Goal: Task Accomplishment & Management: Manage account settings

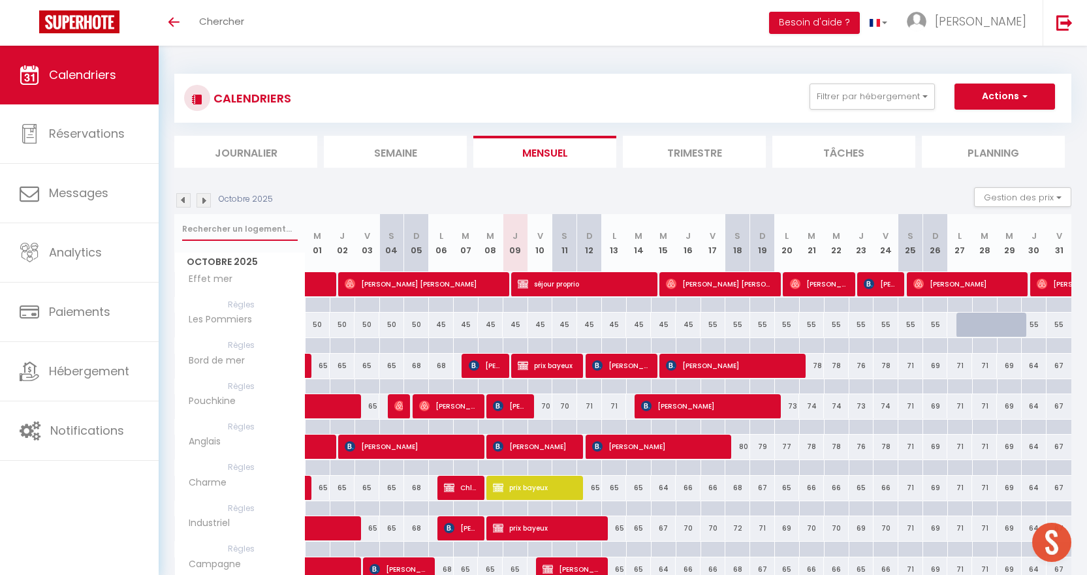
click at [230, 223] on input "text" at bounding box center [240, 229] width 116 height 24
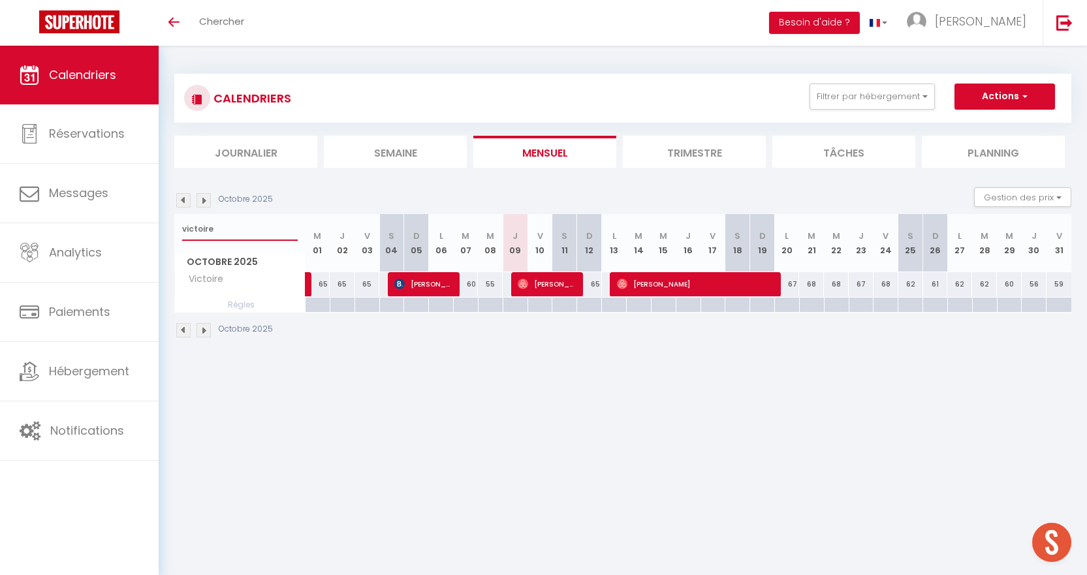
type input "victoire"
click at [557, 289] on span "[PERSON_NAME]" at bounding box center [547, 284] width 58 height 25
select select "OK"
select select "0"
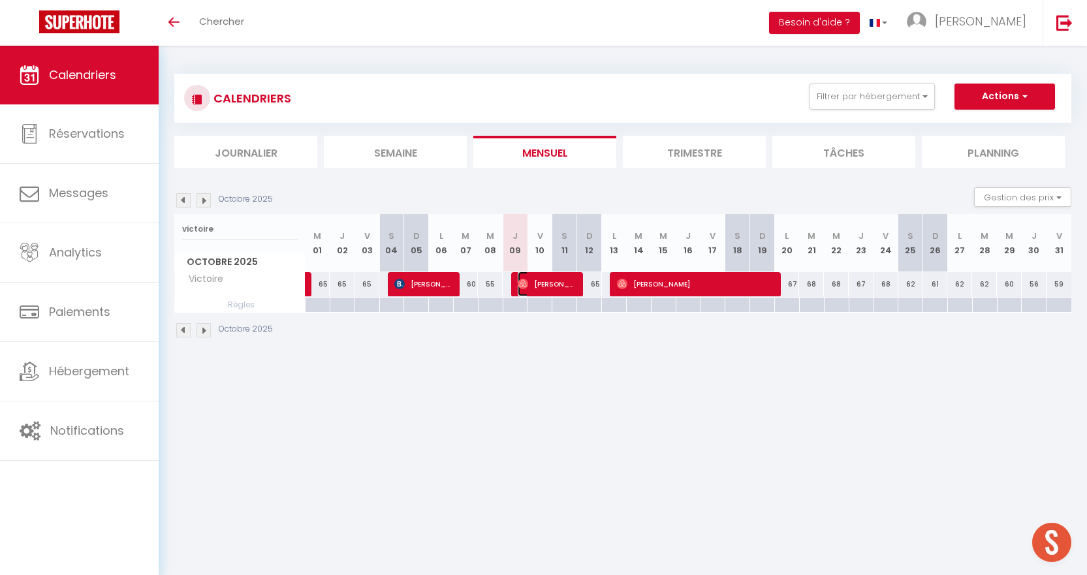
select select "0"
select select "1"
select select
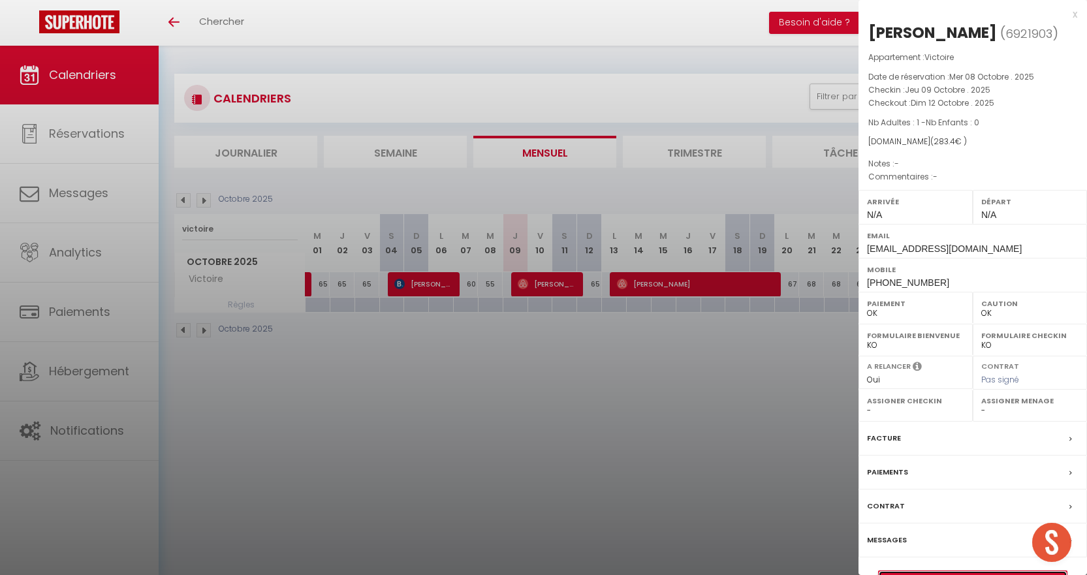
click at [952, 573] on link "Détails de la réservation" at bounding box center [973, 579] width 188 height 17
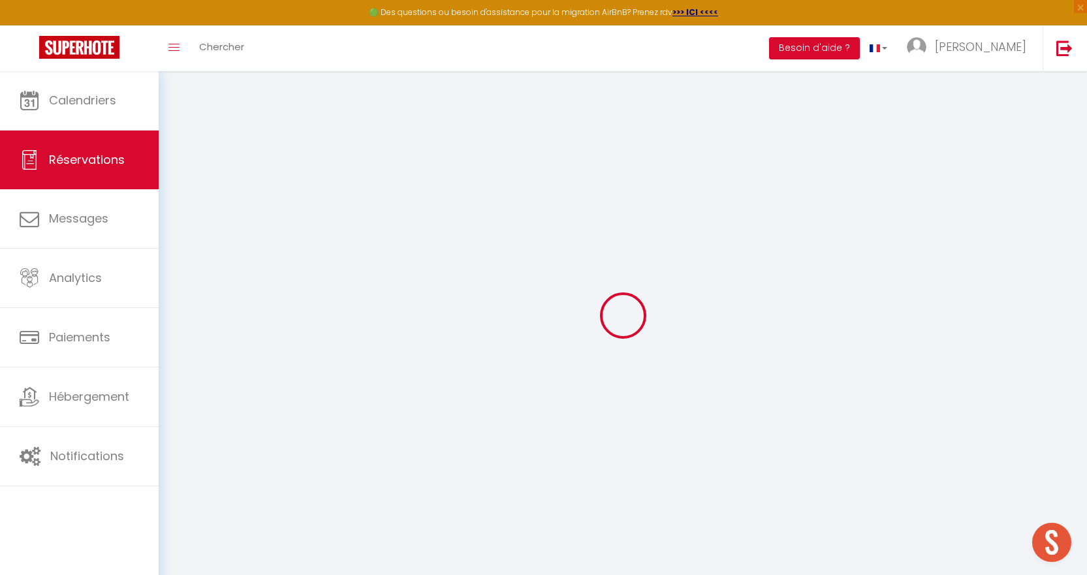
type input "[PERSON_NAME]"
type input "Stephant"
type input "[EMAIL_ADDRESS][DOMAIN_NAME]"
type input "[PHONE_NUMBER]"
select select
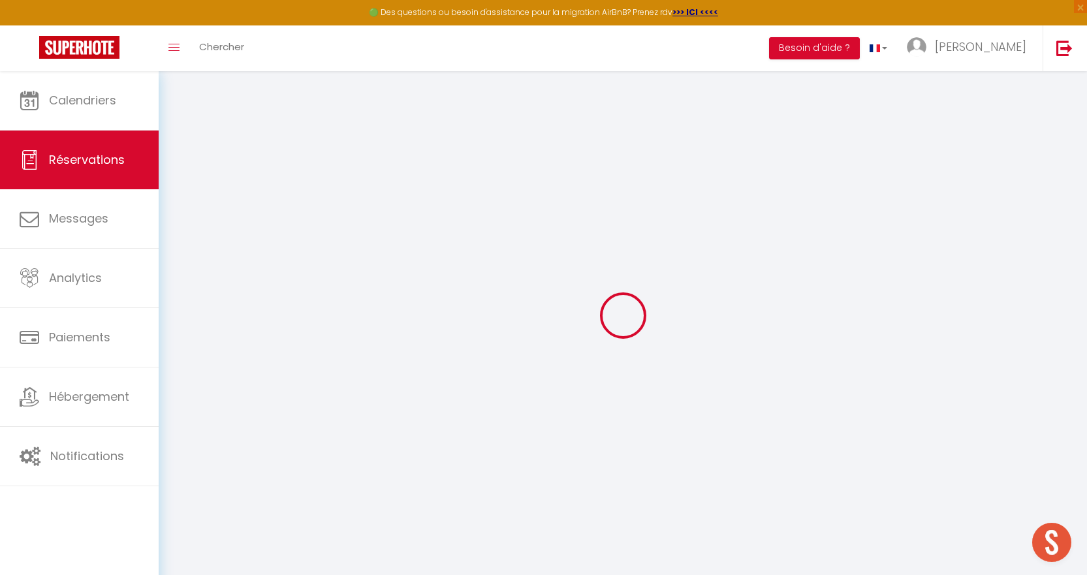
type input "49.14"
select select "56664"
select select "1"
select select
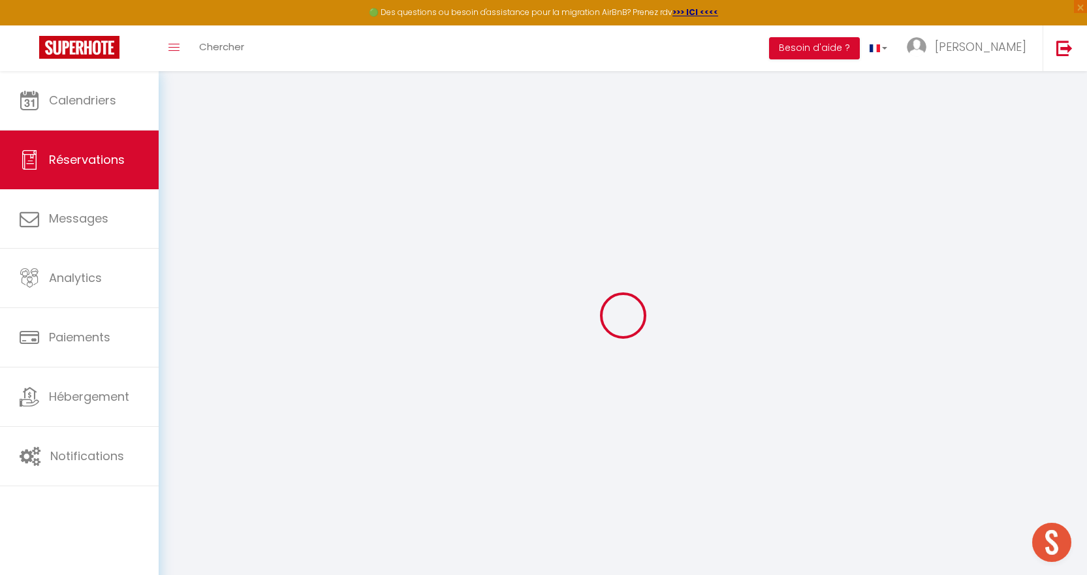
type input "1"
select select "12"
select select
type input "208"
checkbox input "false"
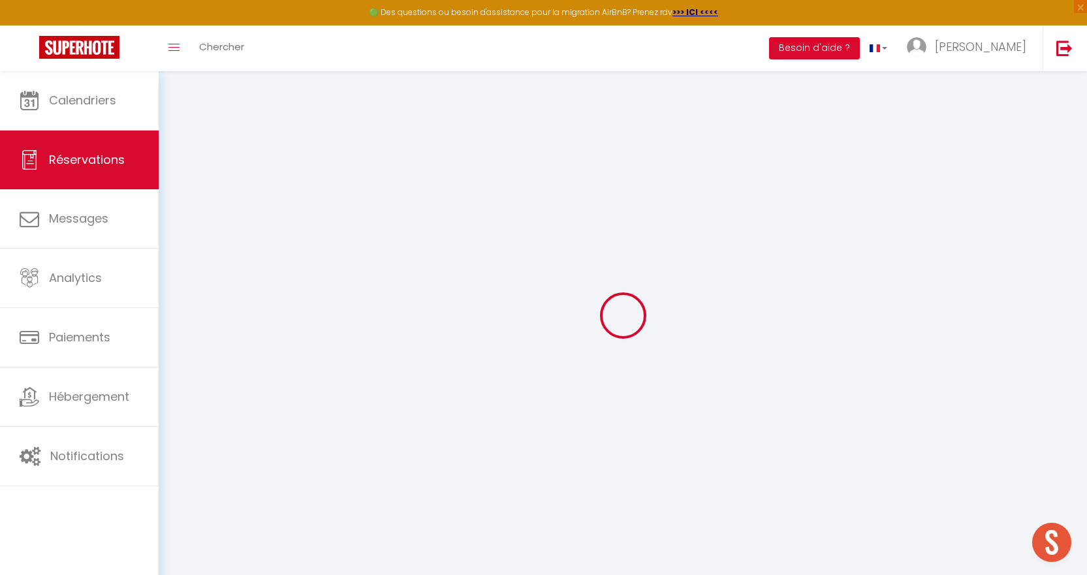
type input "0"
select select "1"
type input "60"
type input "0"
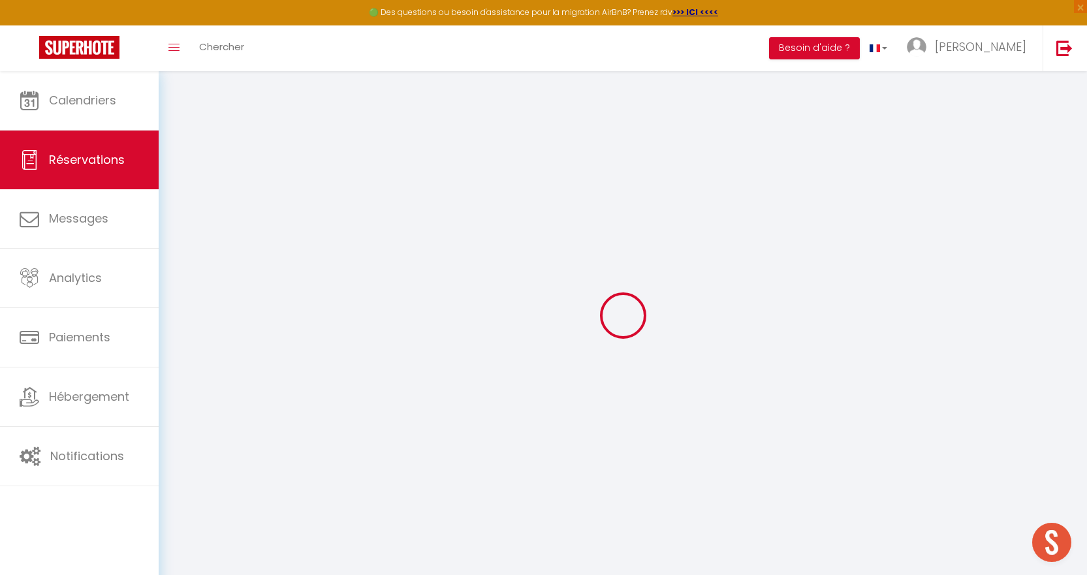
select select
select select "15"
checkbox input "false"
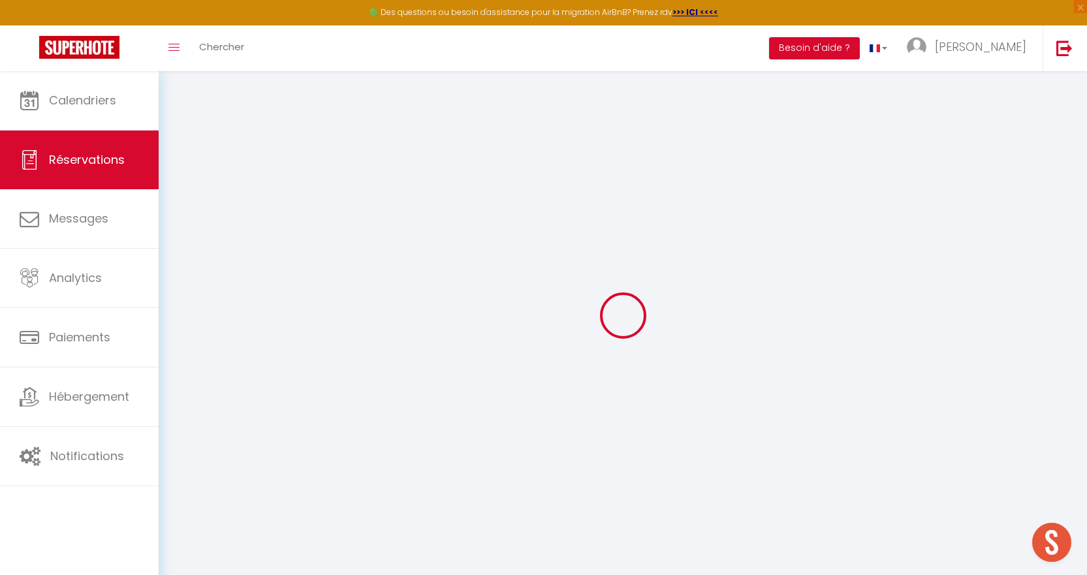
select select
checkbox input "false"
select select
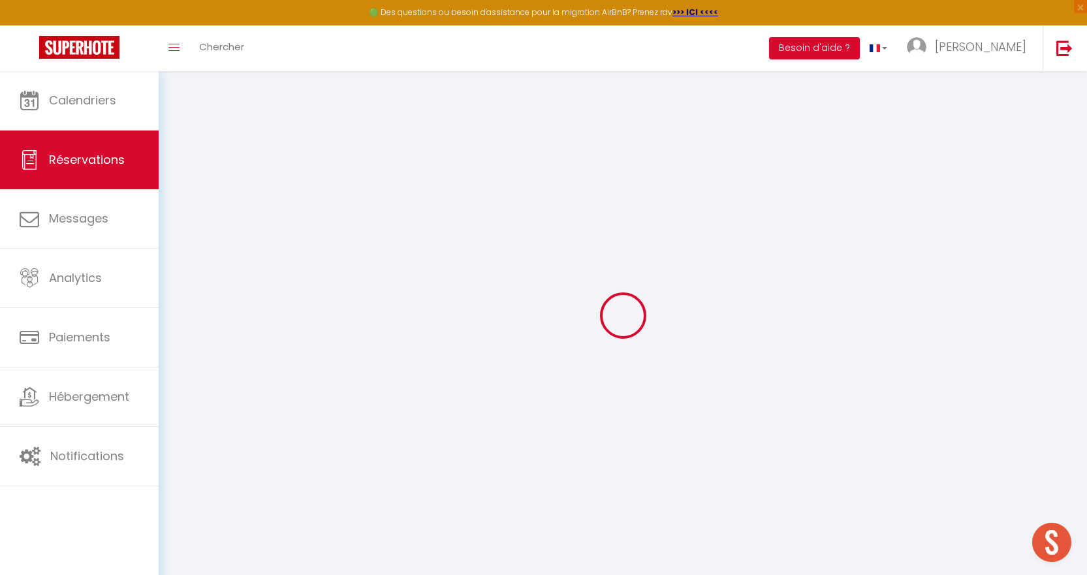
select select
checkbox input "false"
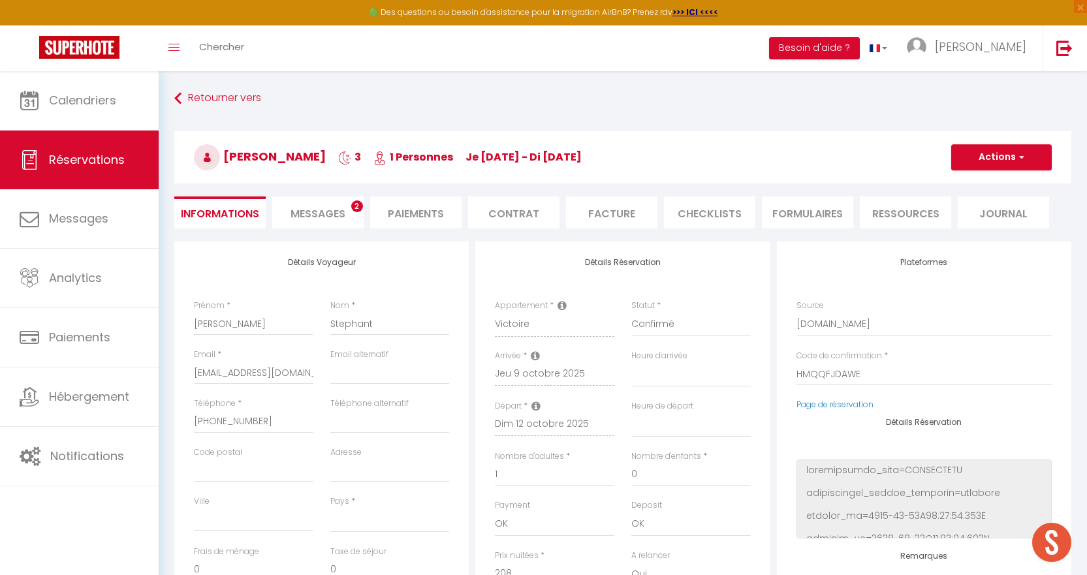
select select
type input "65"
type input "10.4"
select select
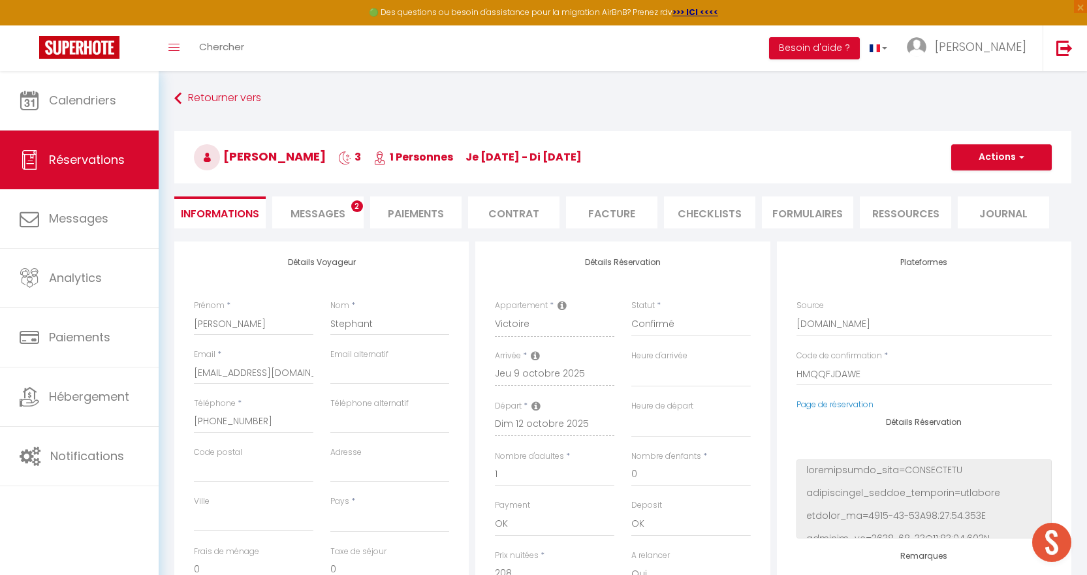
checkbox input "false"
select select
checkbox input "false"
select select
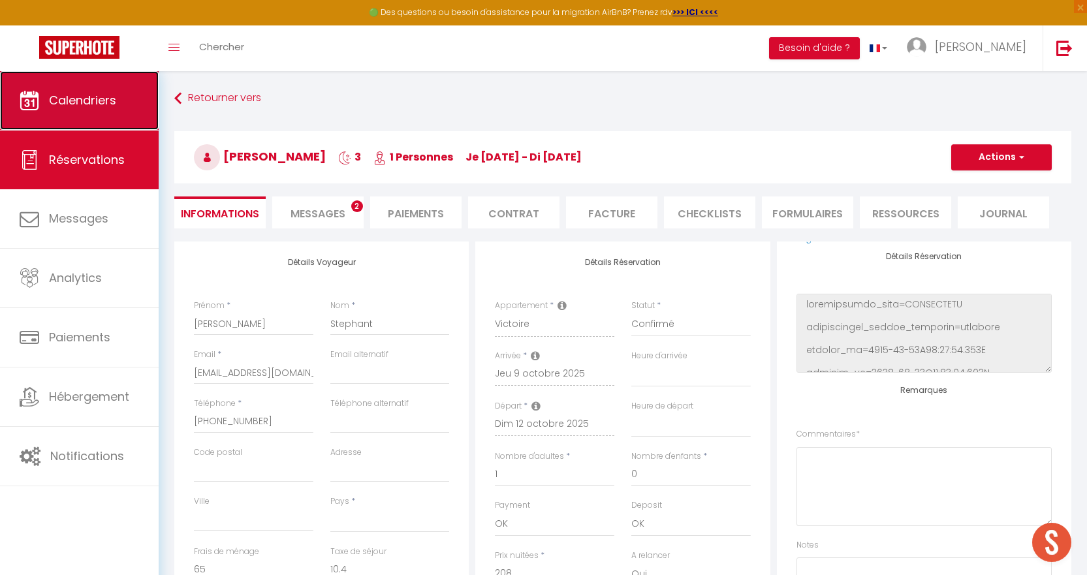
click at [89, 109] on link "Calendriers" at bounding box center [79, 100] width 159 height 59
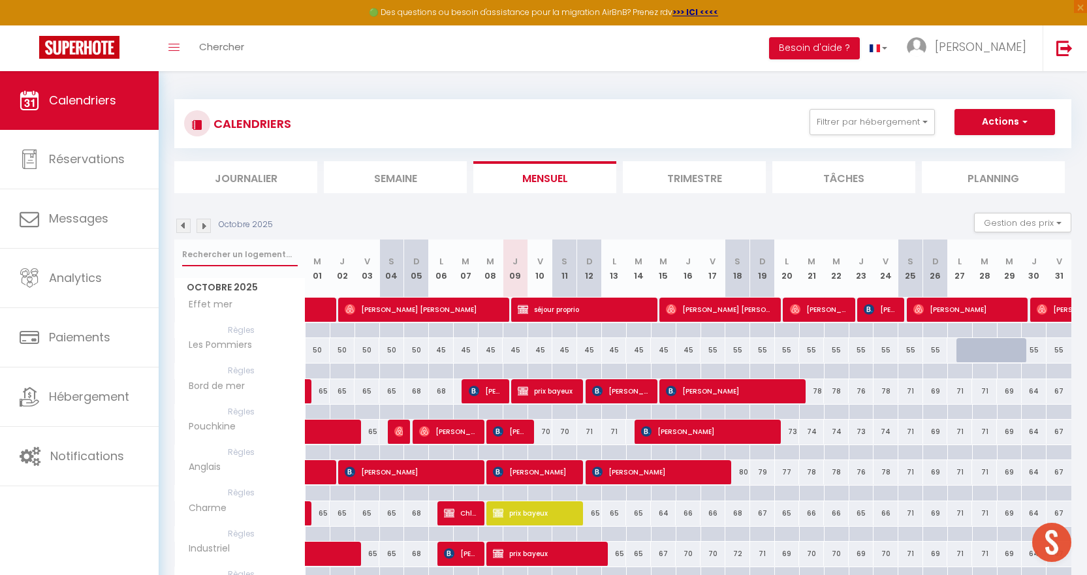
click at [267, 257] on input "text" at bounding box center [240, 255] width 116 height 24
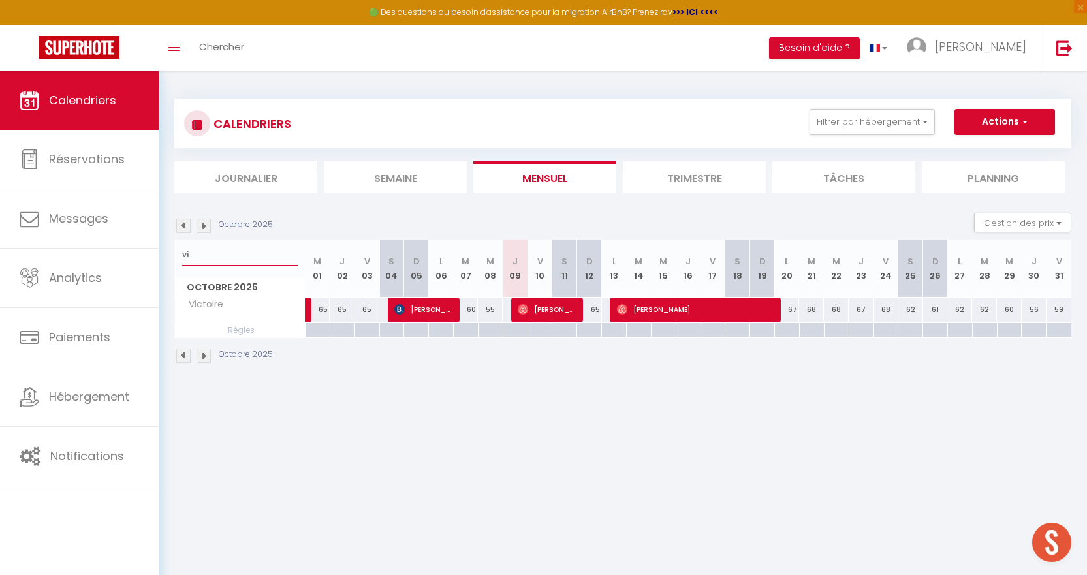
type input "v"
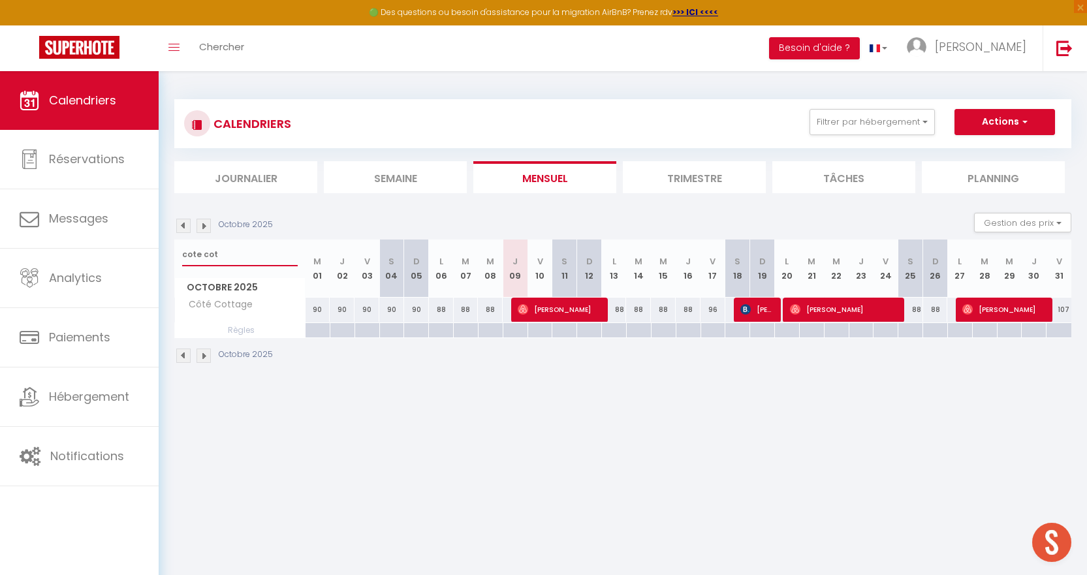
type input "cote cot"
click at [183, 229] on img at bounding box center [183, 226] width 14 height 14
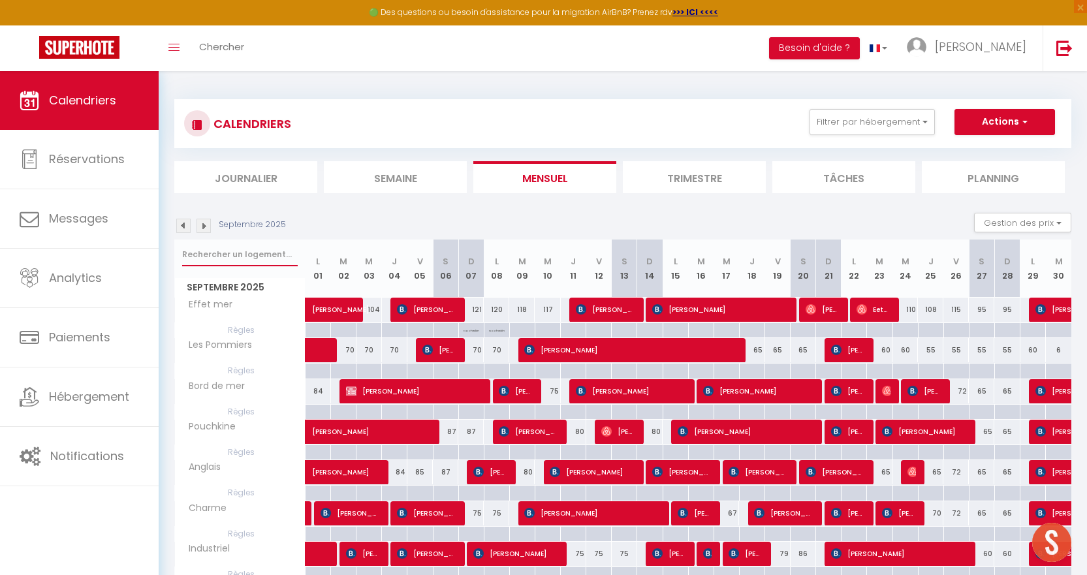
click at [234, 260] on input "text" at bounding box center [240, 255] width 116 height 24
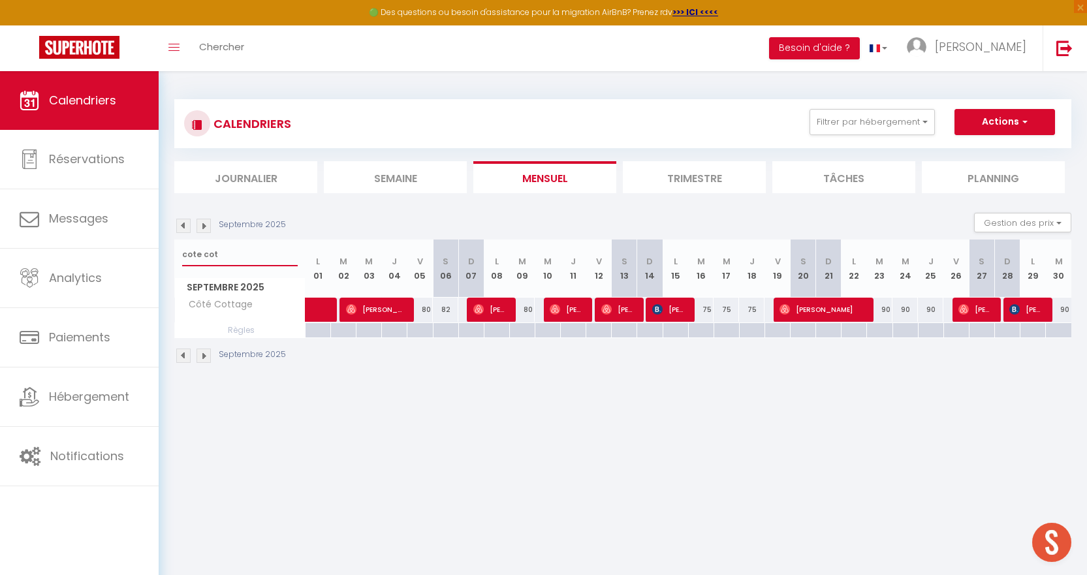
type input "cote cot"
click at [204, 230] on img at bounding box center [203, 226] width 14 height 14
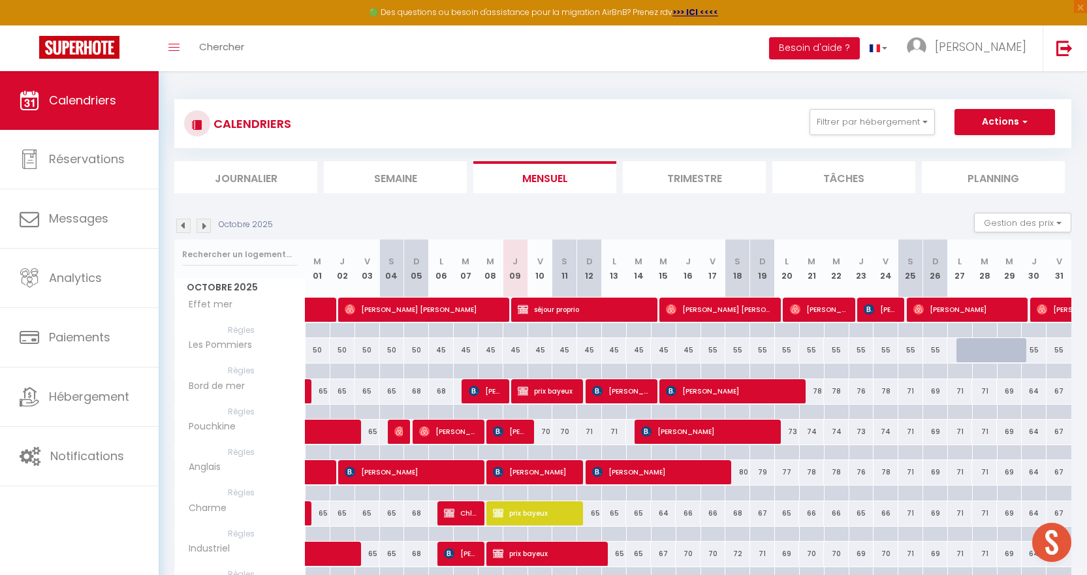
click at [204, 230] on img at bounding box center [203, 226] width 14 height 14
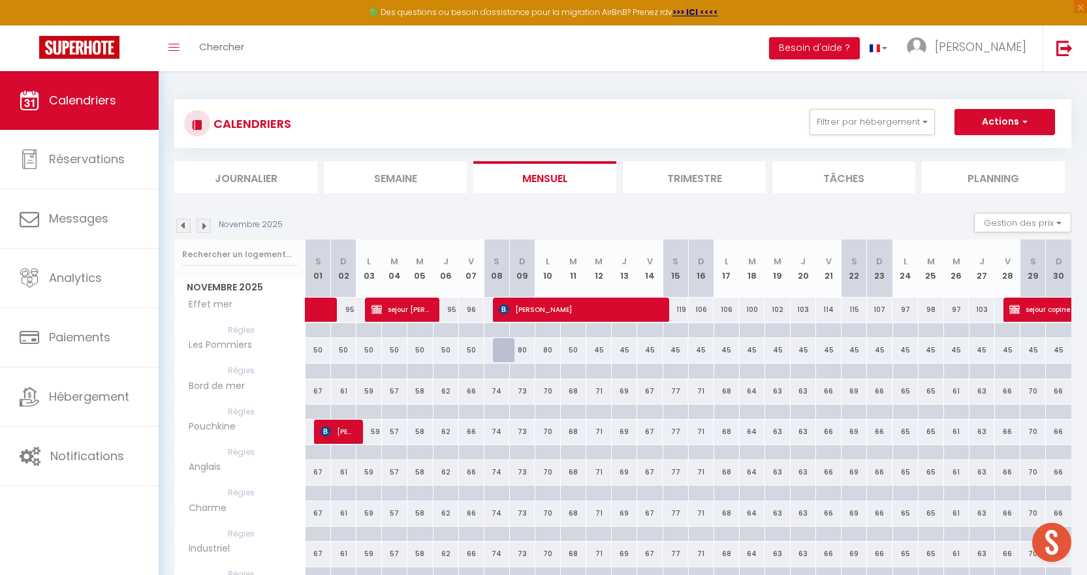
click at [204, 230] on img at bounding box center [203, 226] width 14 height 14
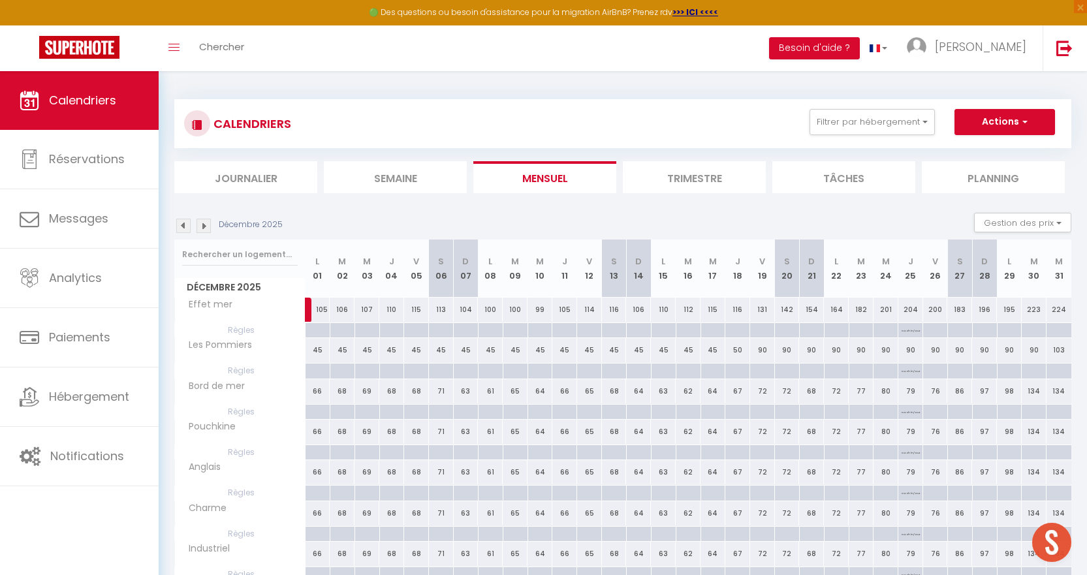
click at [204, 230] on img at bounding box center [203, 226] width 14 height 14
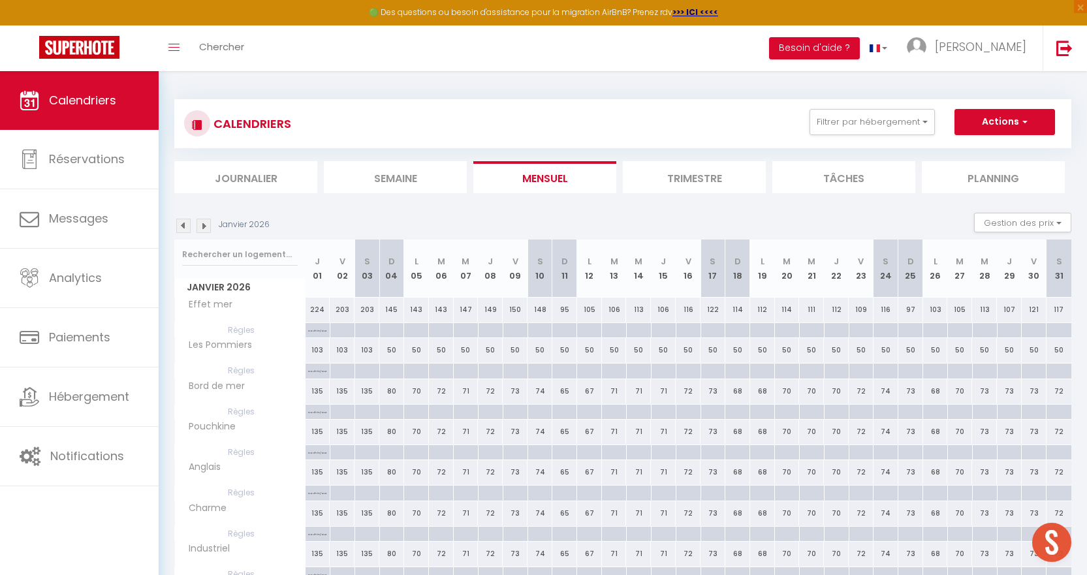
click at [204, 230] on img at bounding box center [203, 226] width 14 height 14
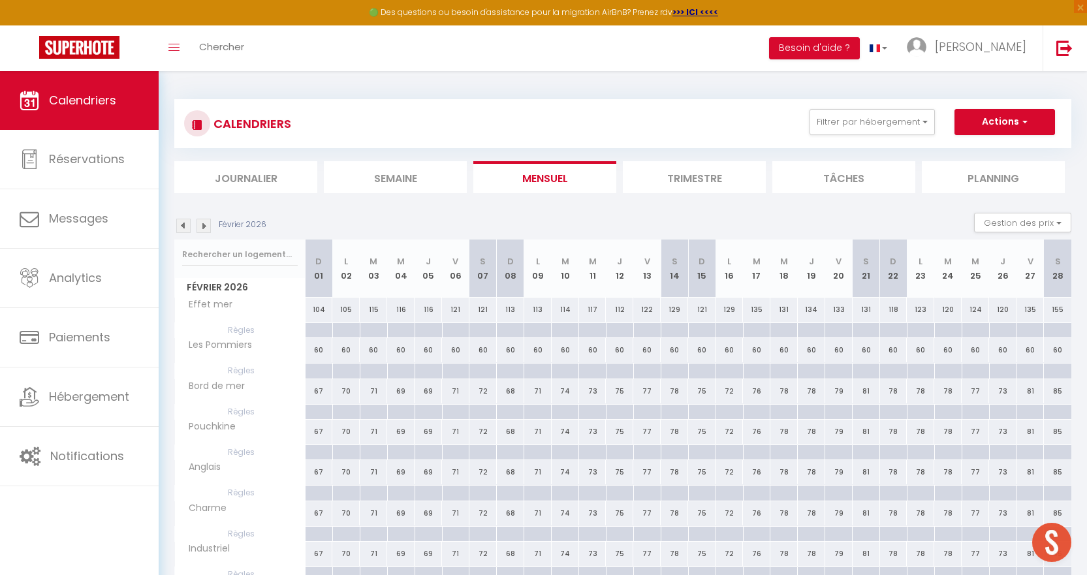
click at [204, 230] on img at bounding box center [203, 226] width 14 height 14
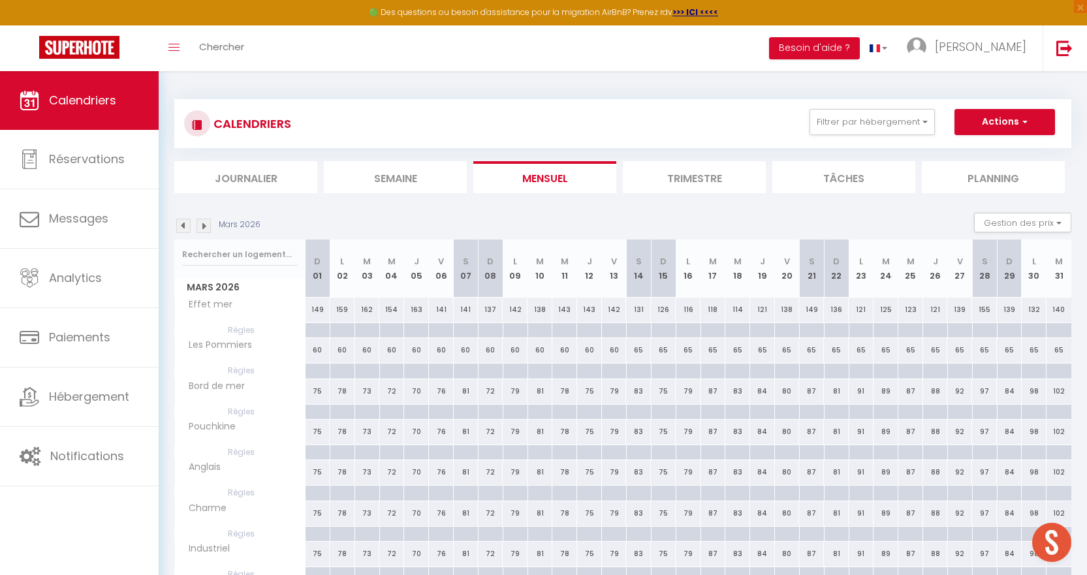
click at [204, 230] on img at bounding box center [203, 226] width 14 height 14
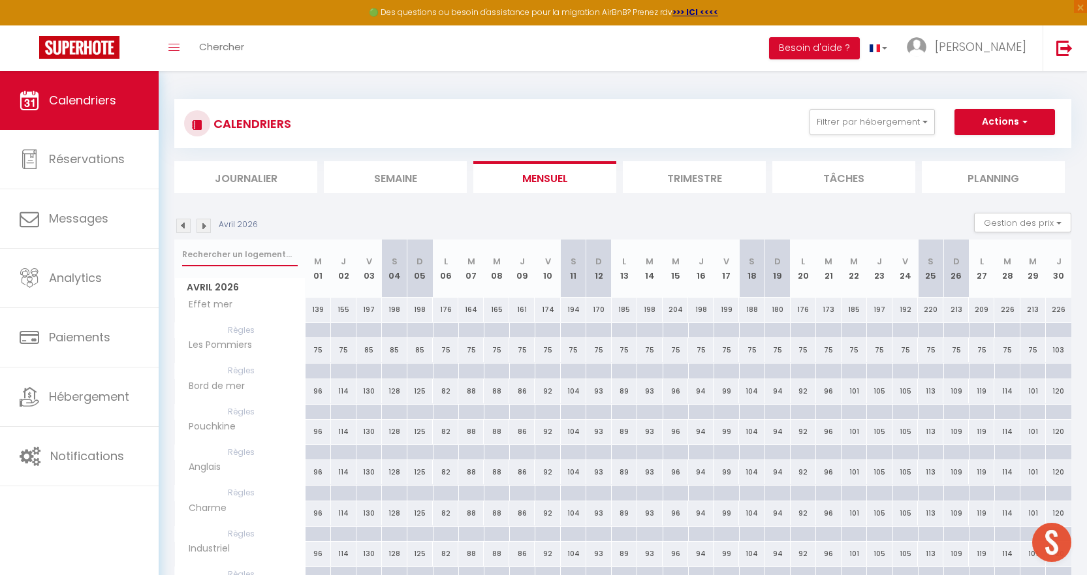
click at [220, 253] on input "text" at bounding box center [240, 255] width 116 height 24
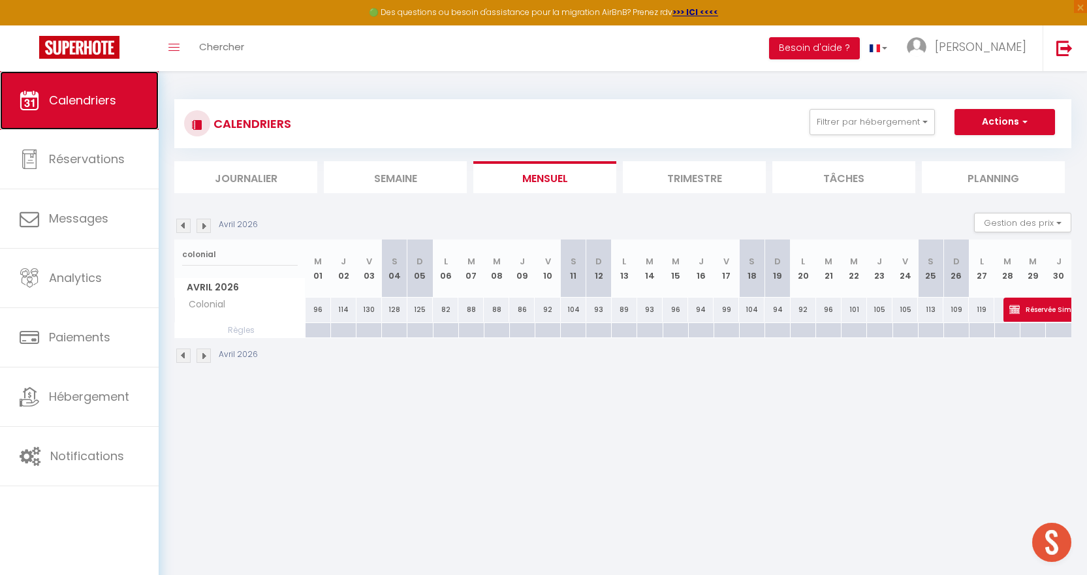
click at [108, 99] on span "Calendriers" at bounding box center [82, 100] width 67 height 16
click at [230, 257] on input "colonial" at bounding box center [240, 255] width 116 height 24
type input "c"
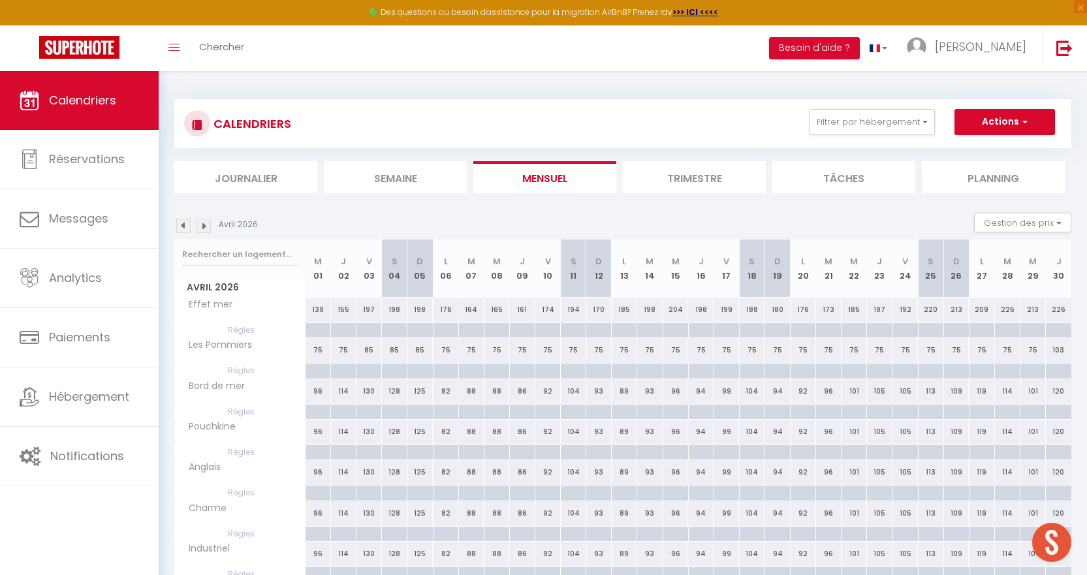
click at [179, 235] on div "Avril 2026 Gestion des prix Nb Nuits minimum Règles Disponibilité" at bounding box center [622, 226] width 897 height 27
click at [181, 225] on img at bounding box center [183, 226] width 14 height 14
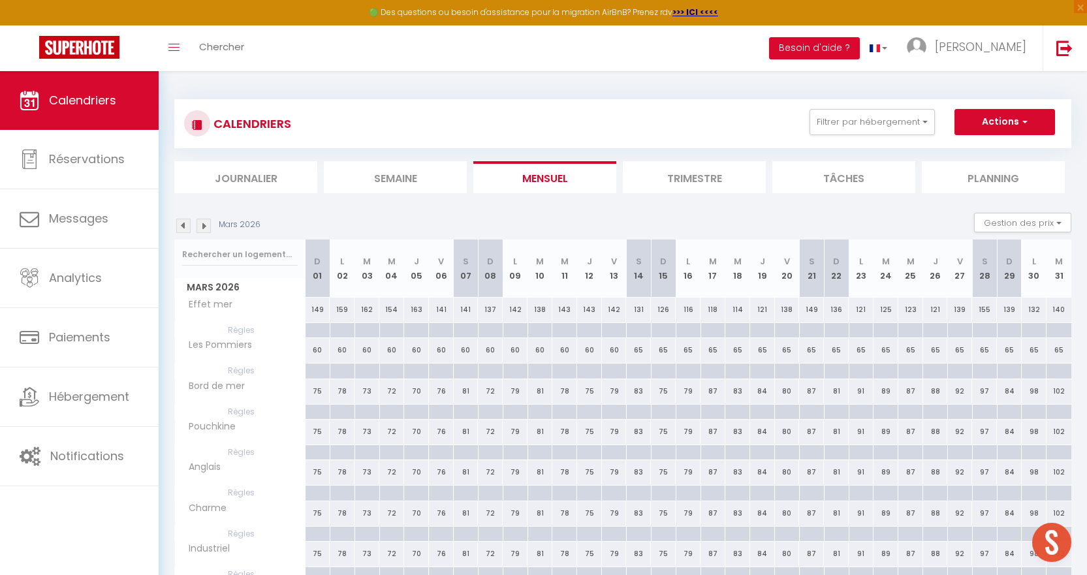
click at [181, 225] on img at bounding box center [183, 226] width 14 height 14
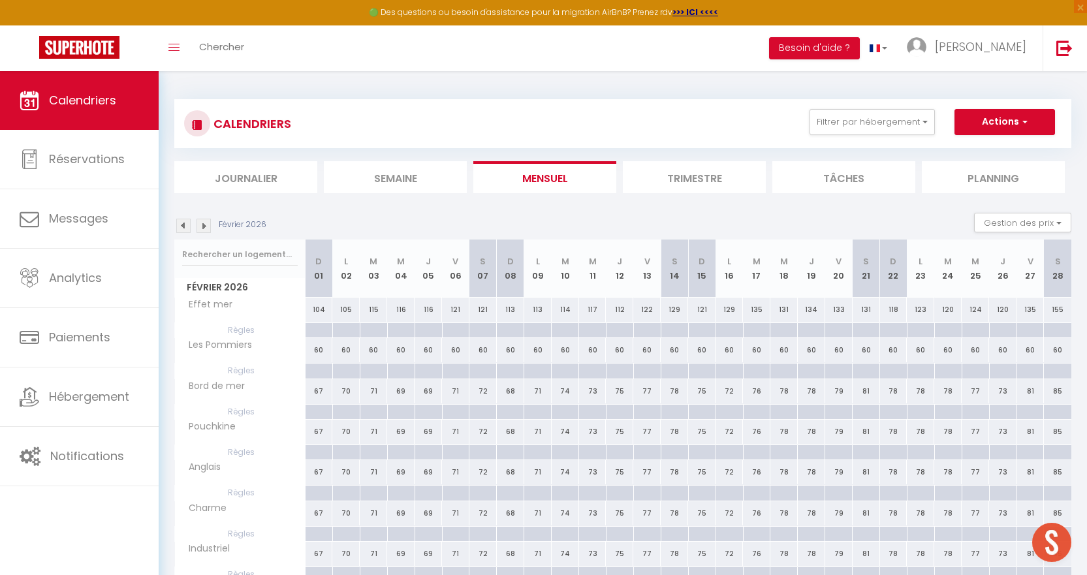
click at [180, 227] on img at bounding box center [183, 226] width 14 height 14
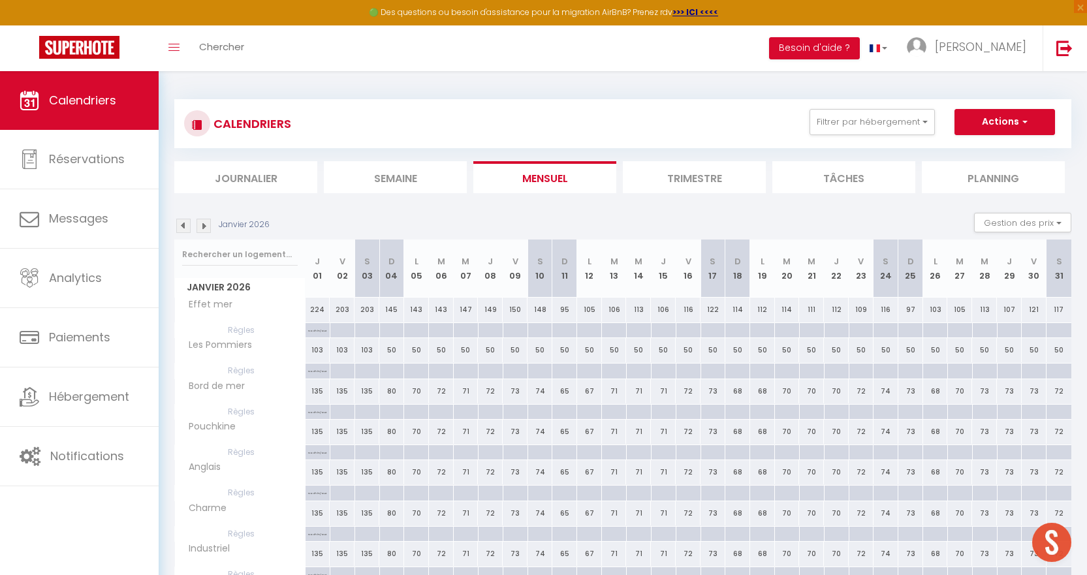
click at [180, 227] on img at bounding box center [183, 226] width 14 height 14
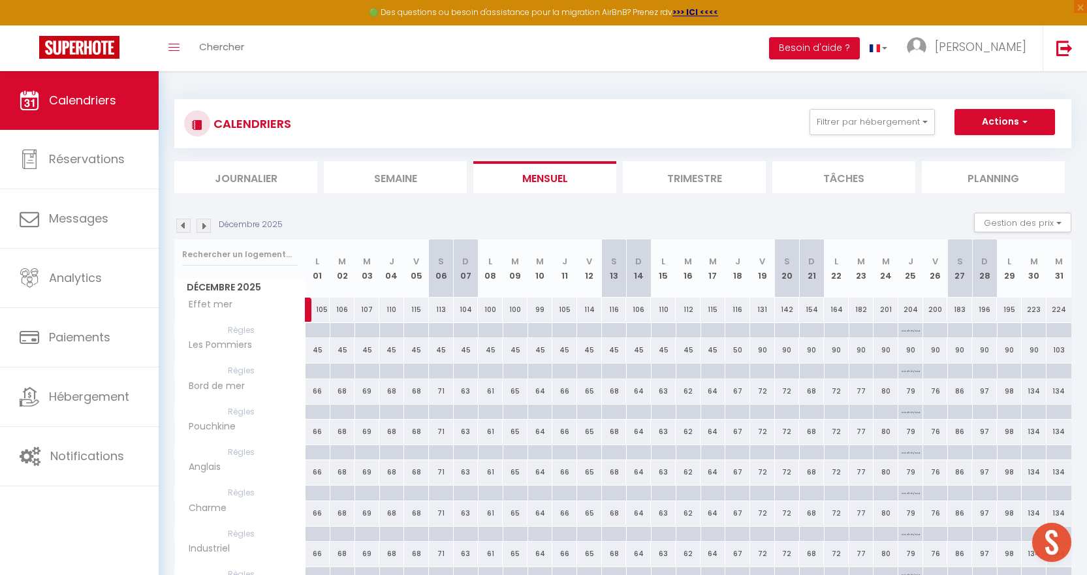
click at [180, 227] on img at bounding box center [183, 226] width 14 height 14
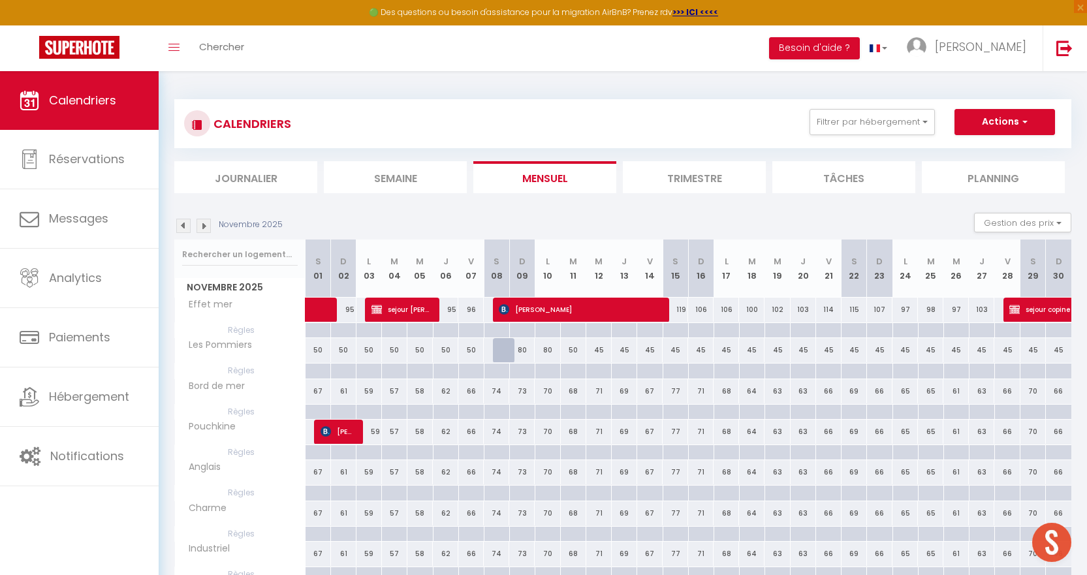
click at [179, 219] on img at bounding box center [183, 226] width 14 height 14
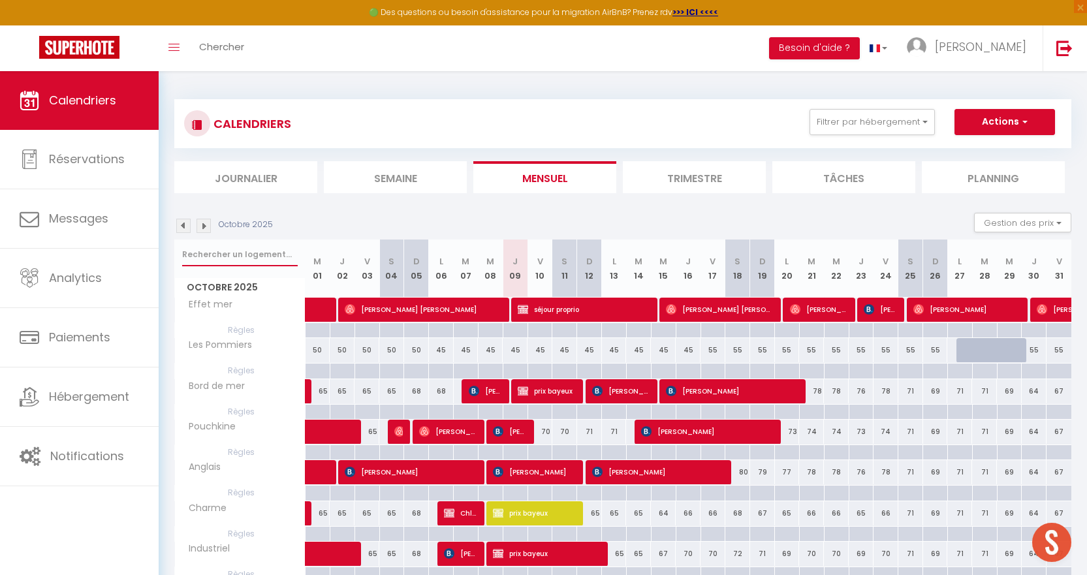
click at [211, 255] on input "text" at bounding box center [240, 255] width 116 height 24
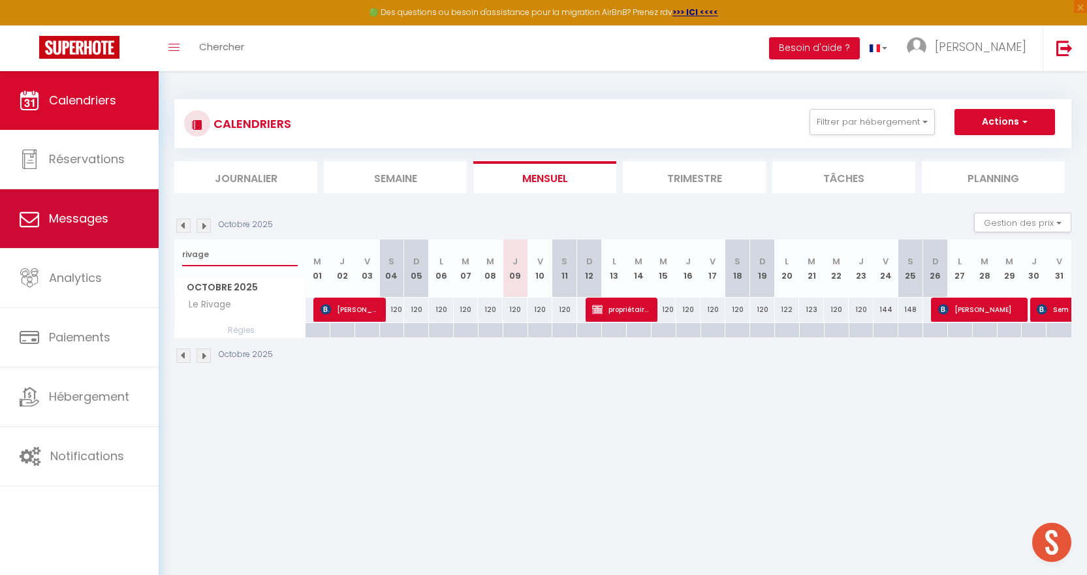
type input "rivage"
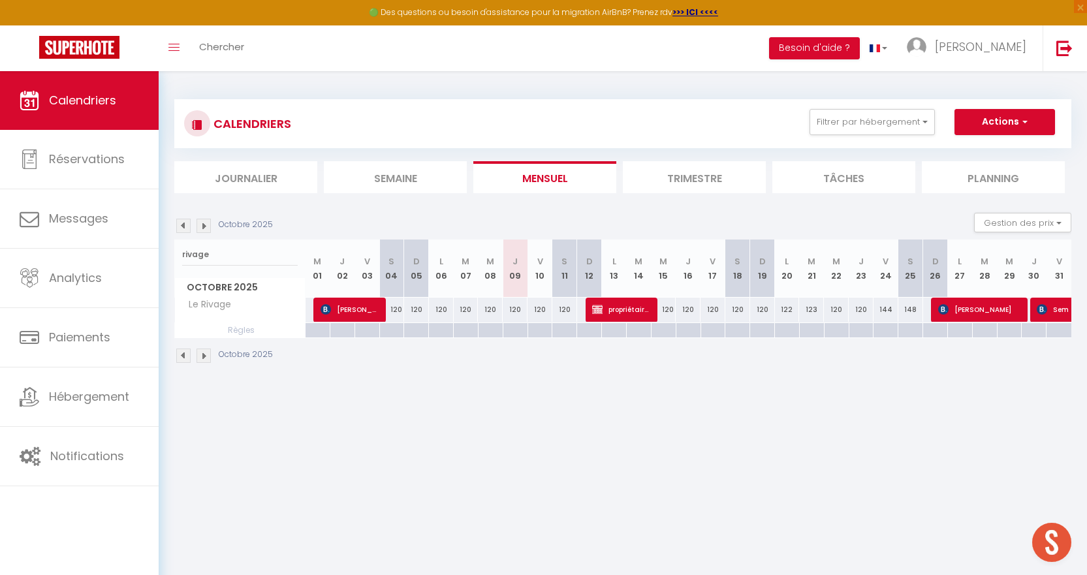
click at [207, 228] on img at bounding box center [203, 226] width 14 height 14
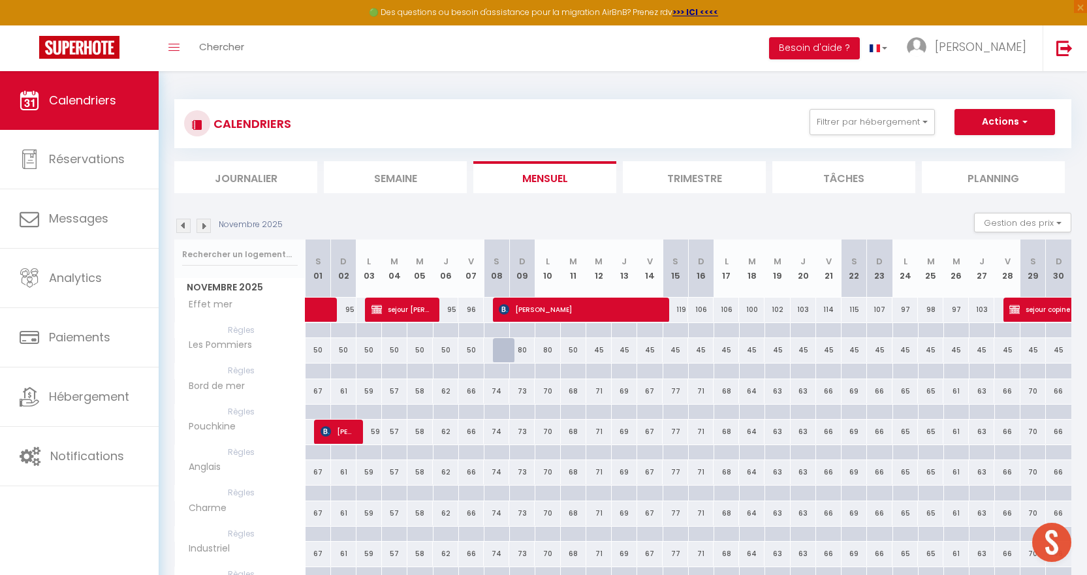
click at [207, 227] on img at bounding box center [203, 226] width 14 height 14
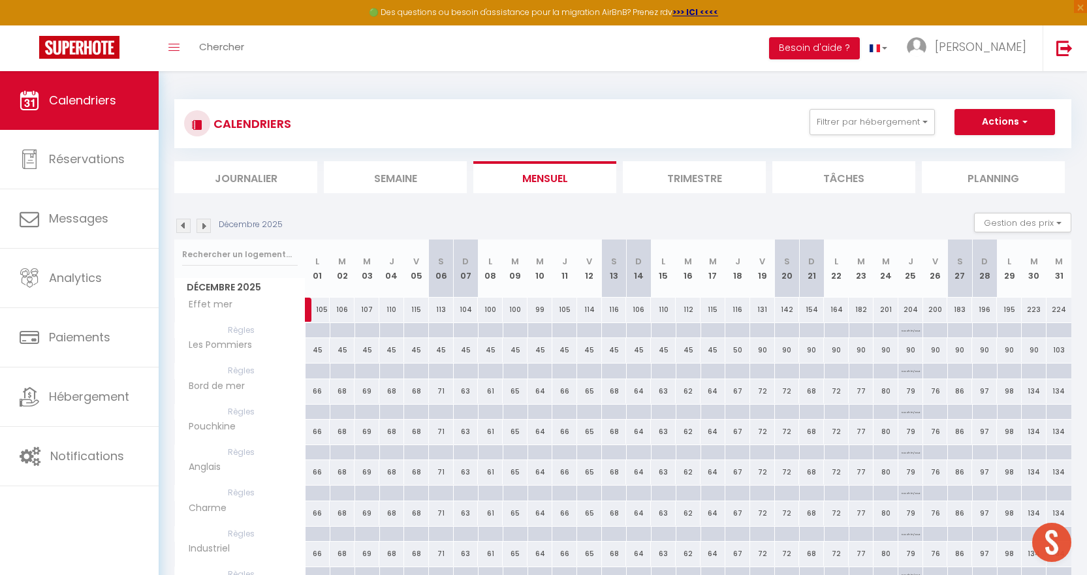
click at [207, 227] on img at bounding box center [203, 226] width 14 height 14
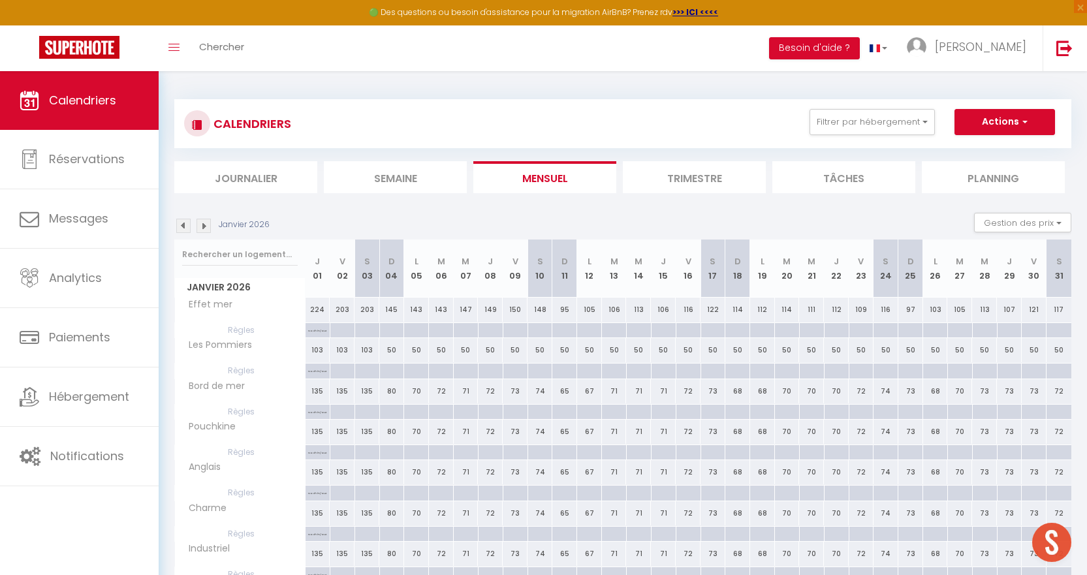
click at [207, 227] on img at bounding box center [203, 226] width 14 height 14
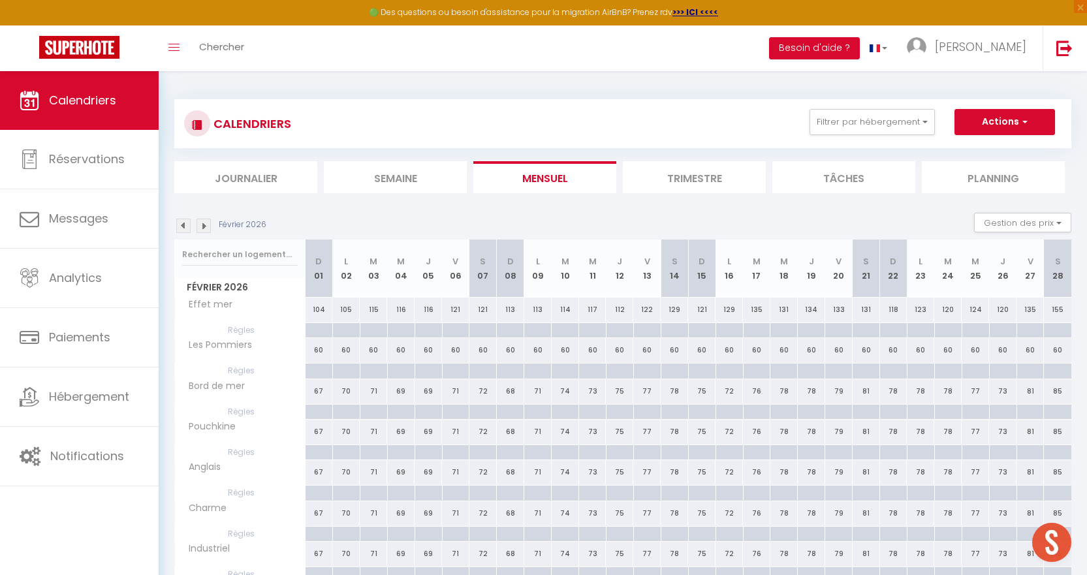
click at [207, 227] on img at bounding box center [203, 226] width 14 height 14
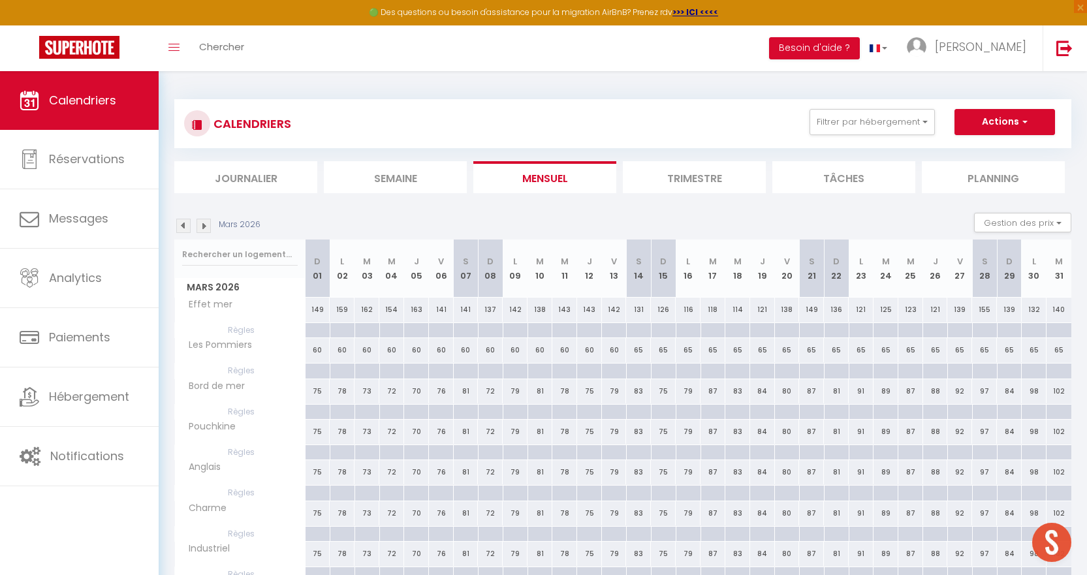
click at [207, 227] on img at bounding box center [203, 226] width 14 height 14
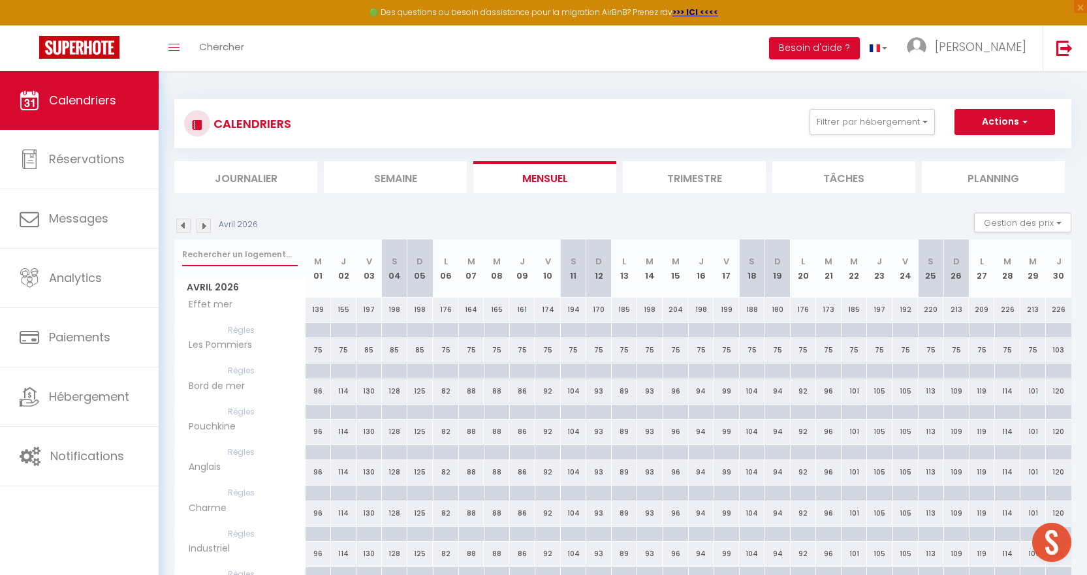
click at [253, 258] on input "text" at bounding box center [240, 255] width 116 height 24
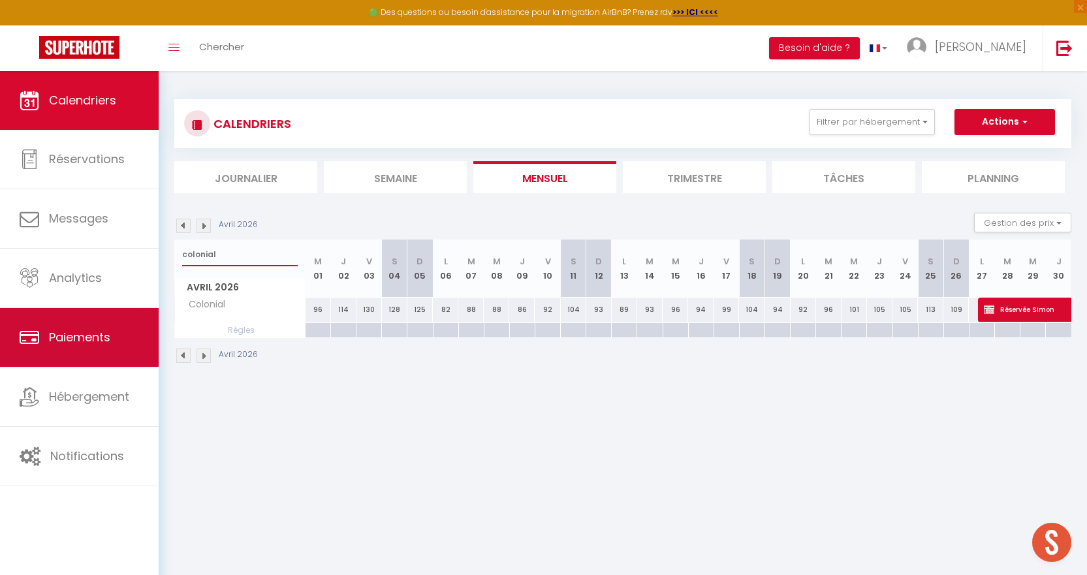
type input "colonial"
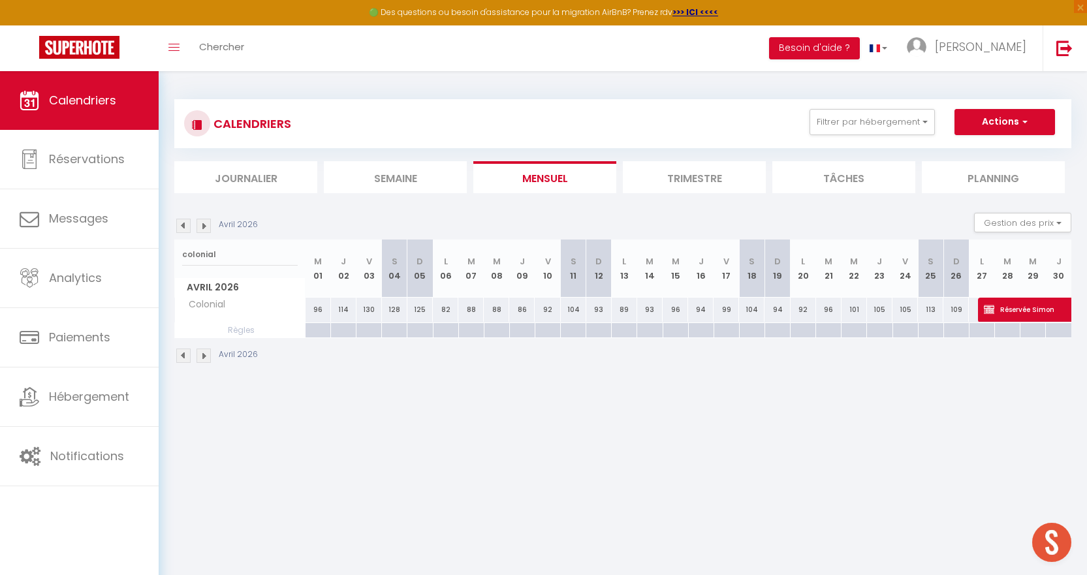
click at [367, 213] on div "Avril 2026 Gestion des prix Nb Nuits minimum Règles Disponibilité" at bounding box center [622, 226] width 897 height 27
click at [182, 223] on img at bounding box center [183, 226] width 14 height 14
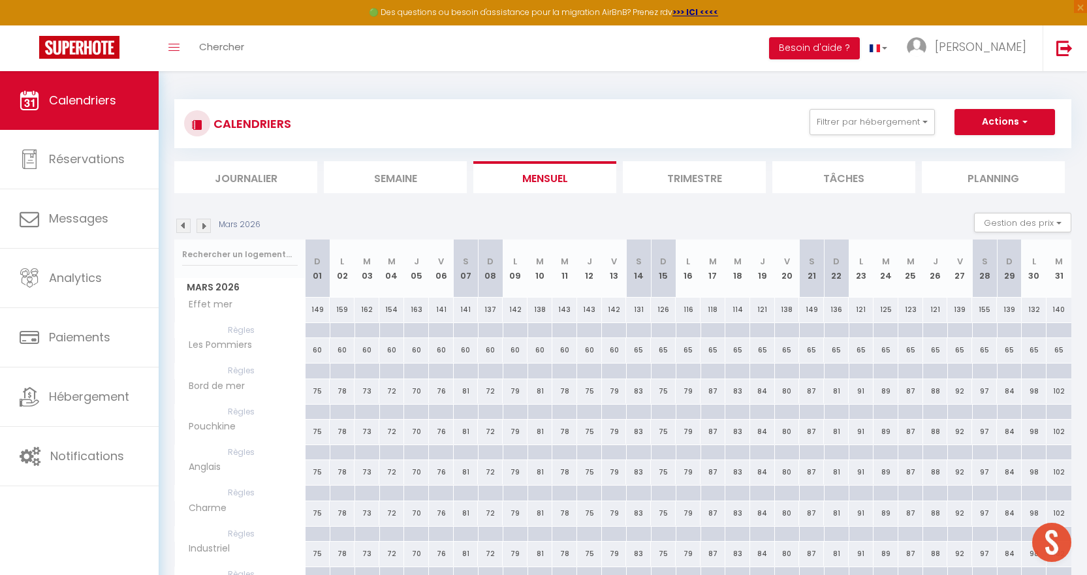
click at [181, 223] on img at bounding box center [183, 226] width 14 height 14
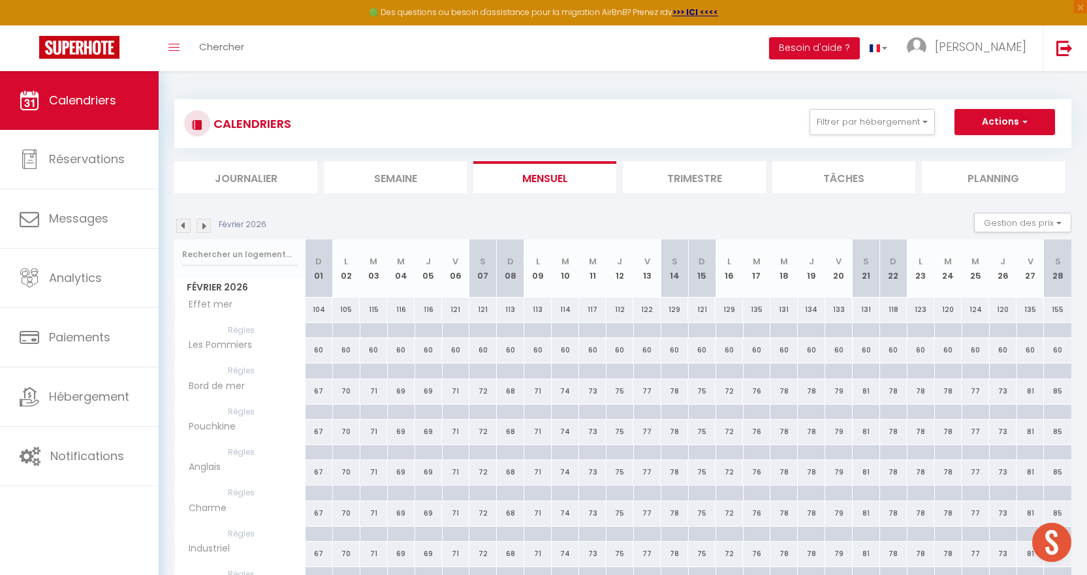
click at [180, 222] on img at bounding box center [183, 226] width 14 height 14
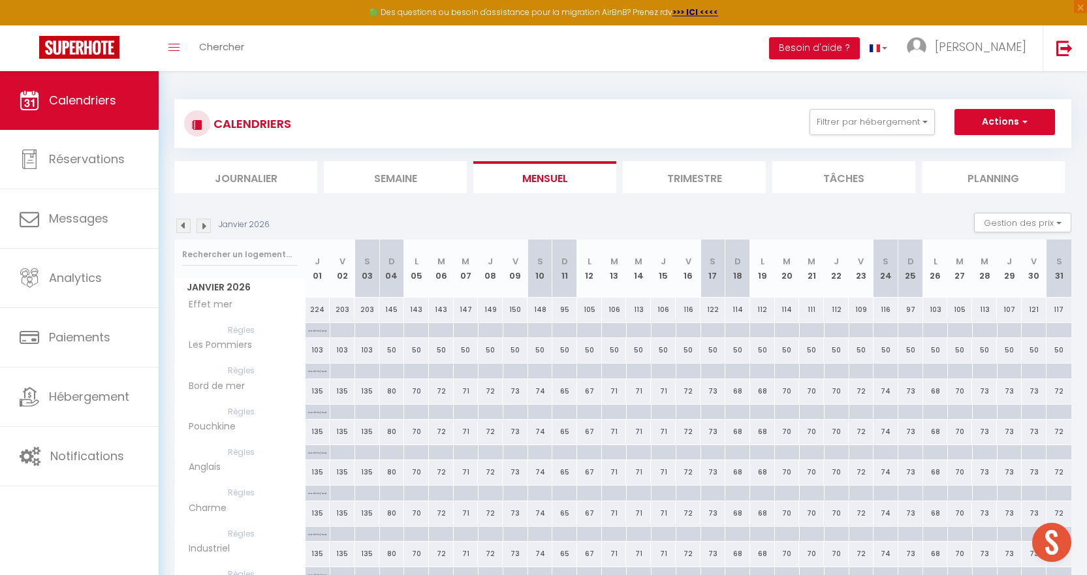
click at [180, 222] on img at bounding box center [183, 226] width 14 height 14
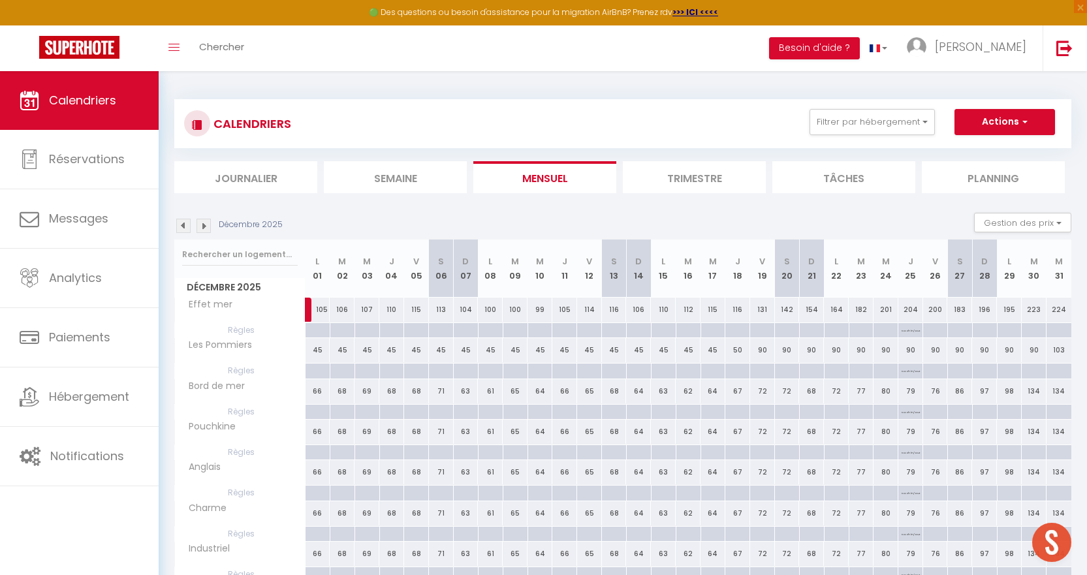
click at [179, 222] on img at bounding box center [183, 226] width 14 height 14
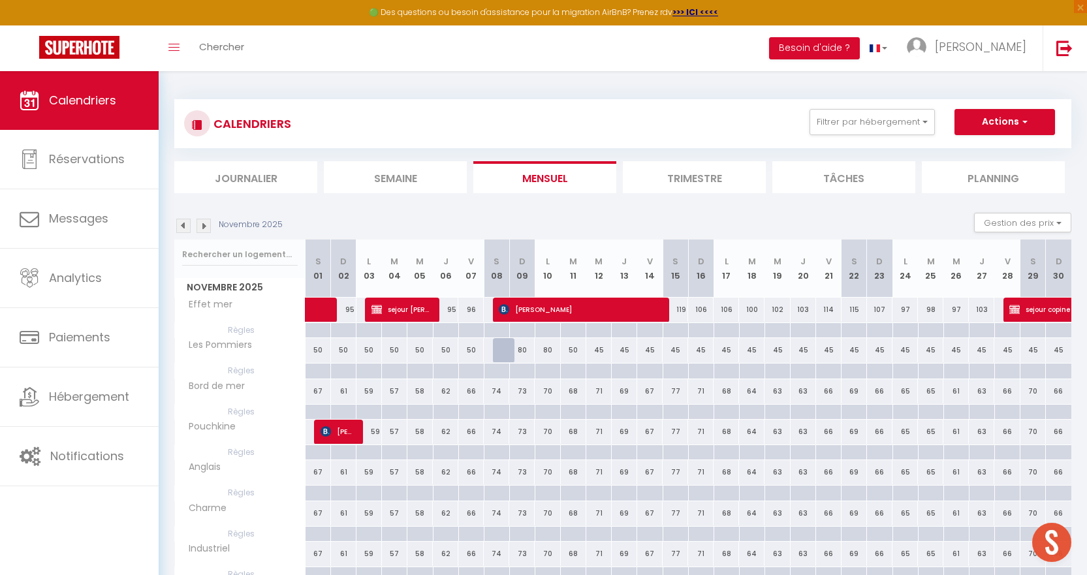
click at [179, 222] on img at bounding box center [183, 226] width 14 height 14
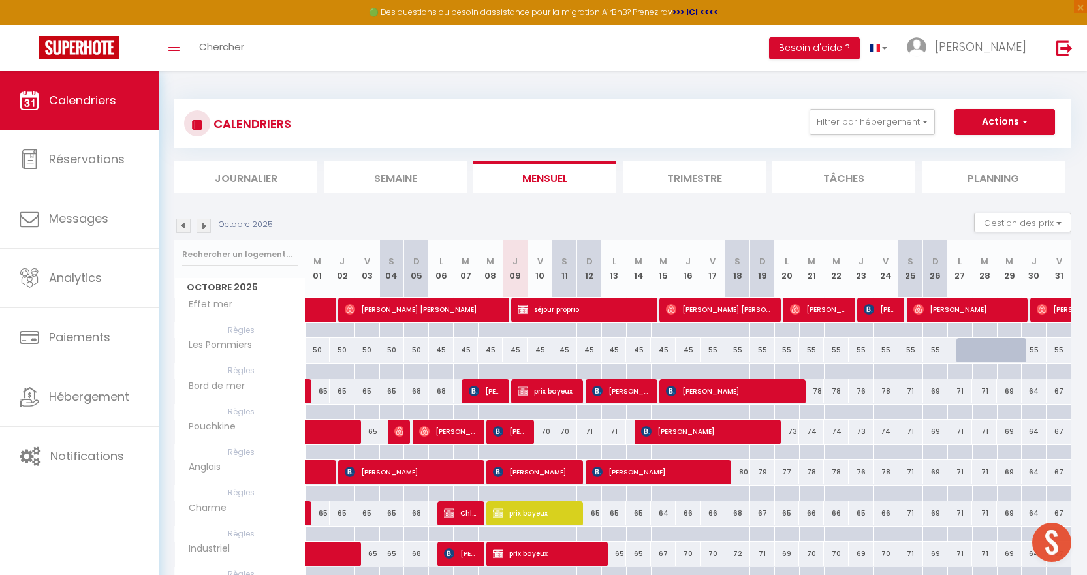
click at [178, 221] on img at bounding box center [183, 226] width 14 height 14
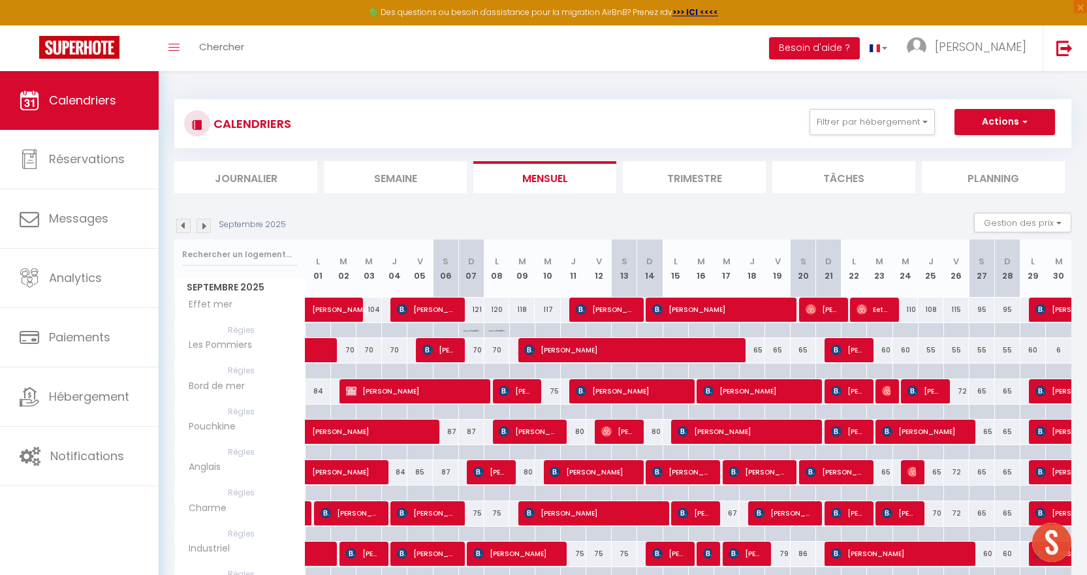
click at [200, 229] on img at bounding box center [203, 226] width 14 height 14
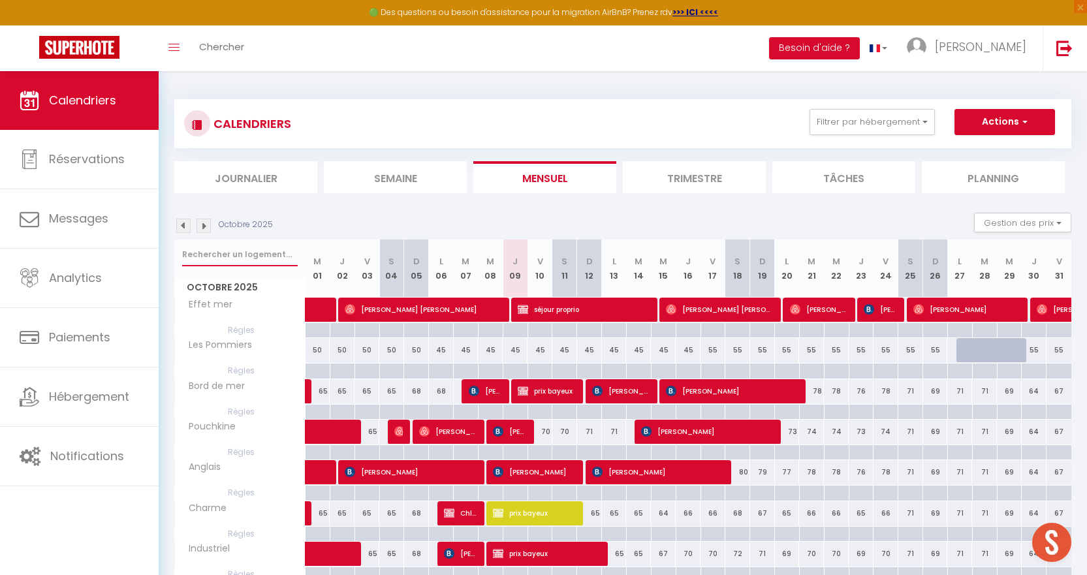
click at [257, 257] on input "text" at bounding box center [240, 255] width 116 height 24
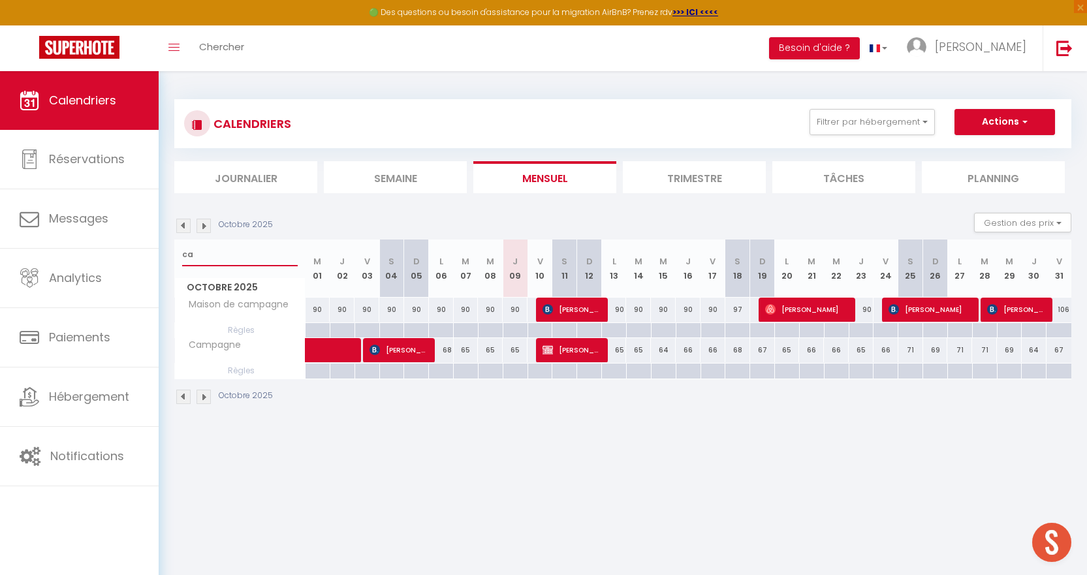
type input "c"
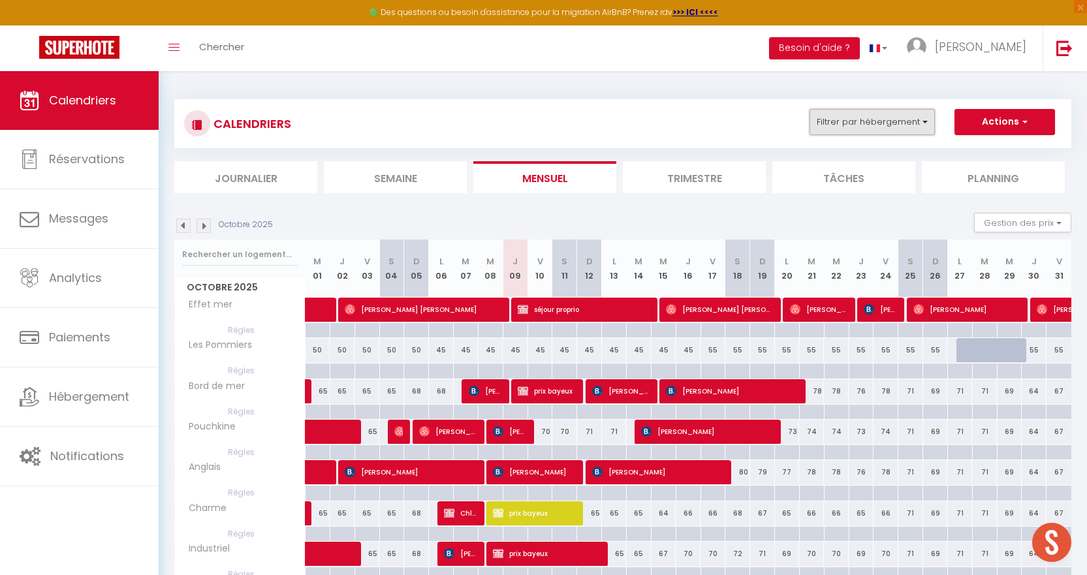
click at [919, 124] on button "Filtrer par hébergement" at bounding box center [871, 122] width 125 height 26
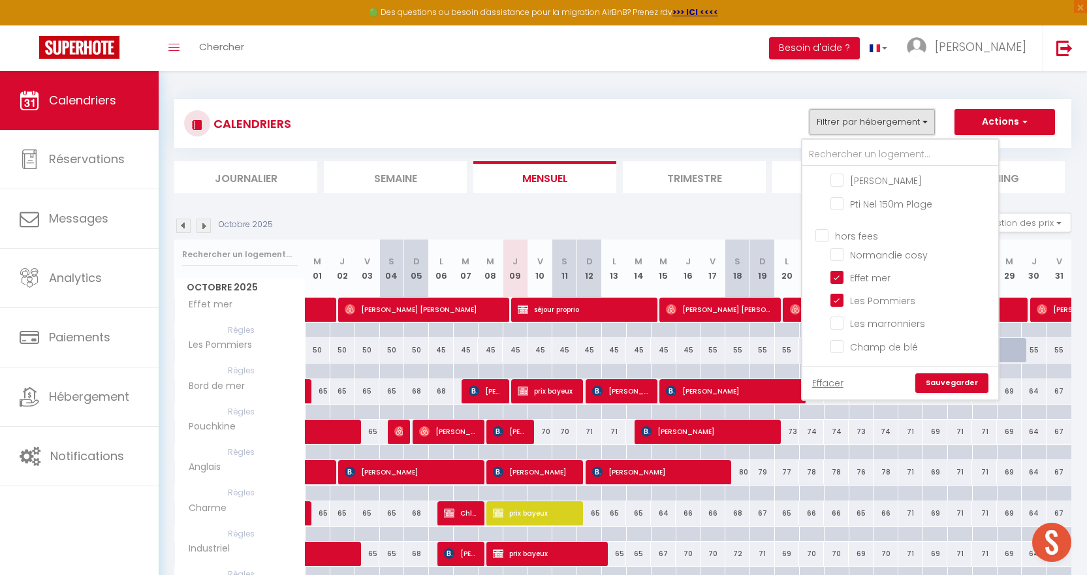
scroll to position [1763, 0]
click at [837, 274] on input "Effet mer" at bounding box center [911, 275] width 163 height 13
checkbox input "false"
click at [835, 295] on input "Les Pommiers" at bounding box center [911, 298] width 163 height 13
checkbox input "false"
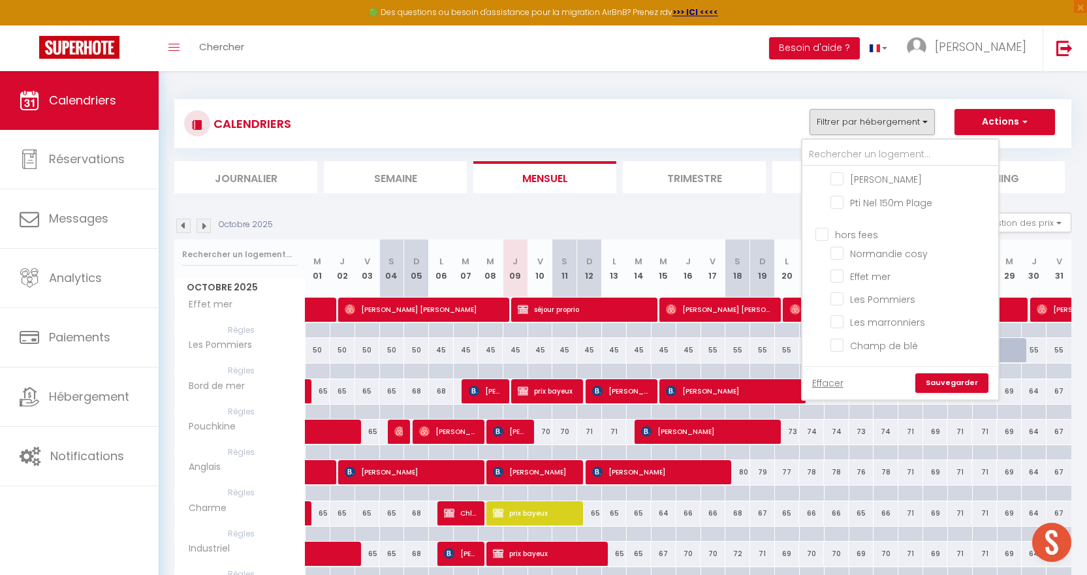
click at [942, 384] on link "Sauvegarder" at bounding box center [951, 383] width 73 height 20
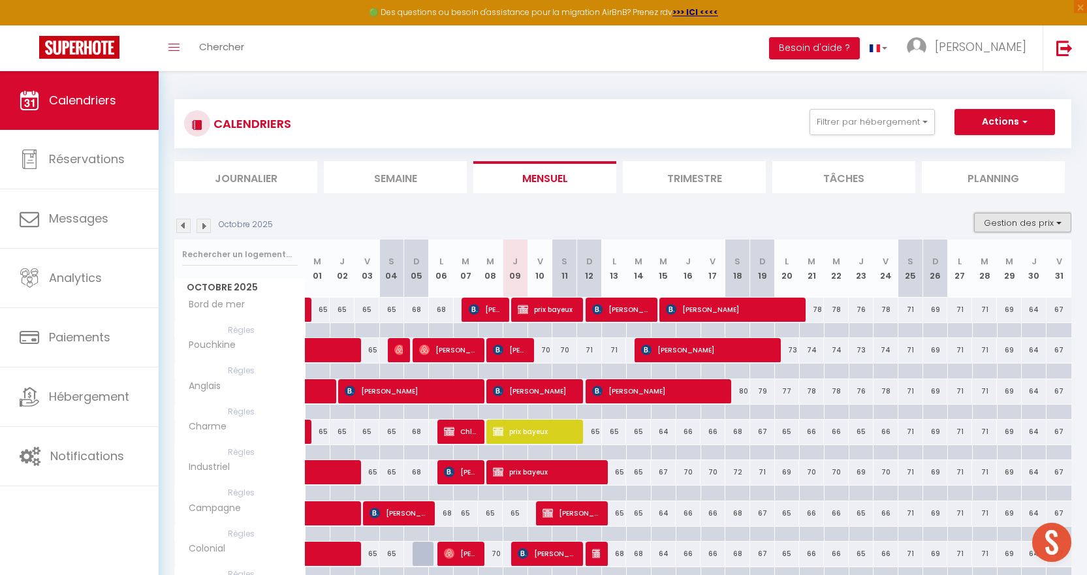
click at [1022, 223] on button "Gestion des prix" at bounding box center [1022, 223] width 97 height 20
click at [972, 286] on input "Règles" at bounding box center [1012, 285] width 118 height 13
checkbox input "false"
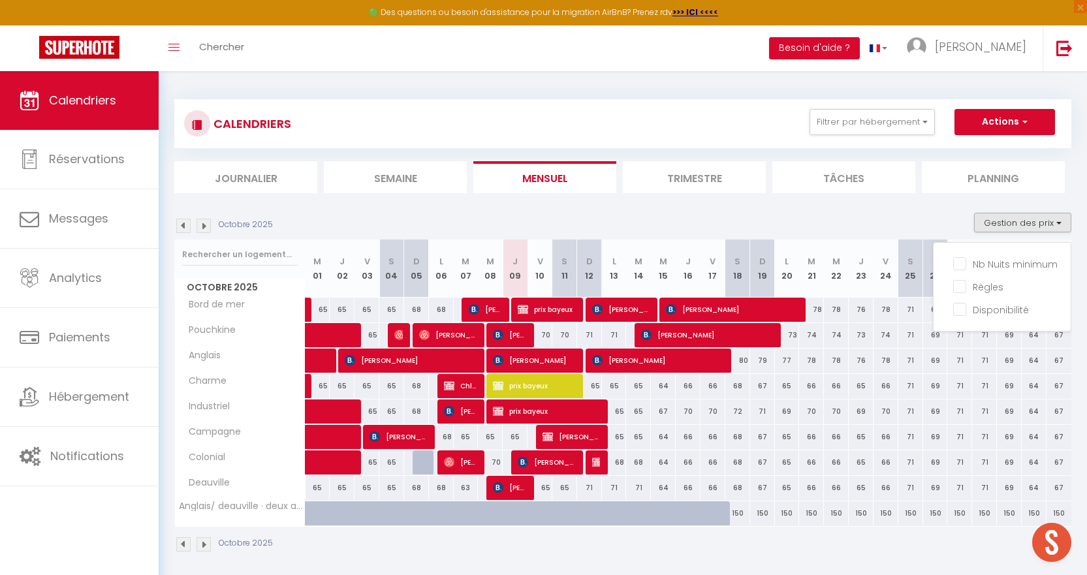
click at [764, 221] on div "Octobre 2025 Gestion des prix Nb Nuits minimum Règles Disponibilité" at bounding box center [622, 226] width 897 height 27
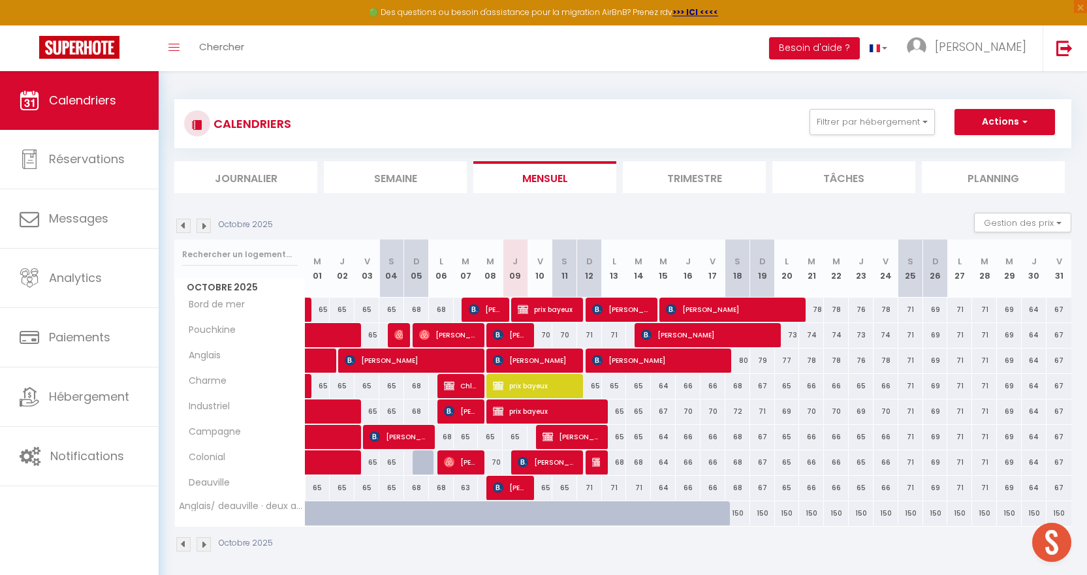
drag, startPoint x: 675, startPoint y: 521, endPoint x: 724, endPoint y: 522, distance: 49.0
click at [724, 522] on tr "Anglais/ [GEOGRAPHIC_DATA] · deux appartements communiquants 150 150 150 150 15…" at bounding box center [623, 513] width 897 height 25
